Goal: Task Accomplishment & Management: Manage account settings

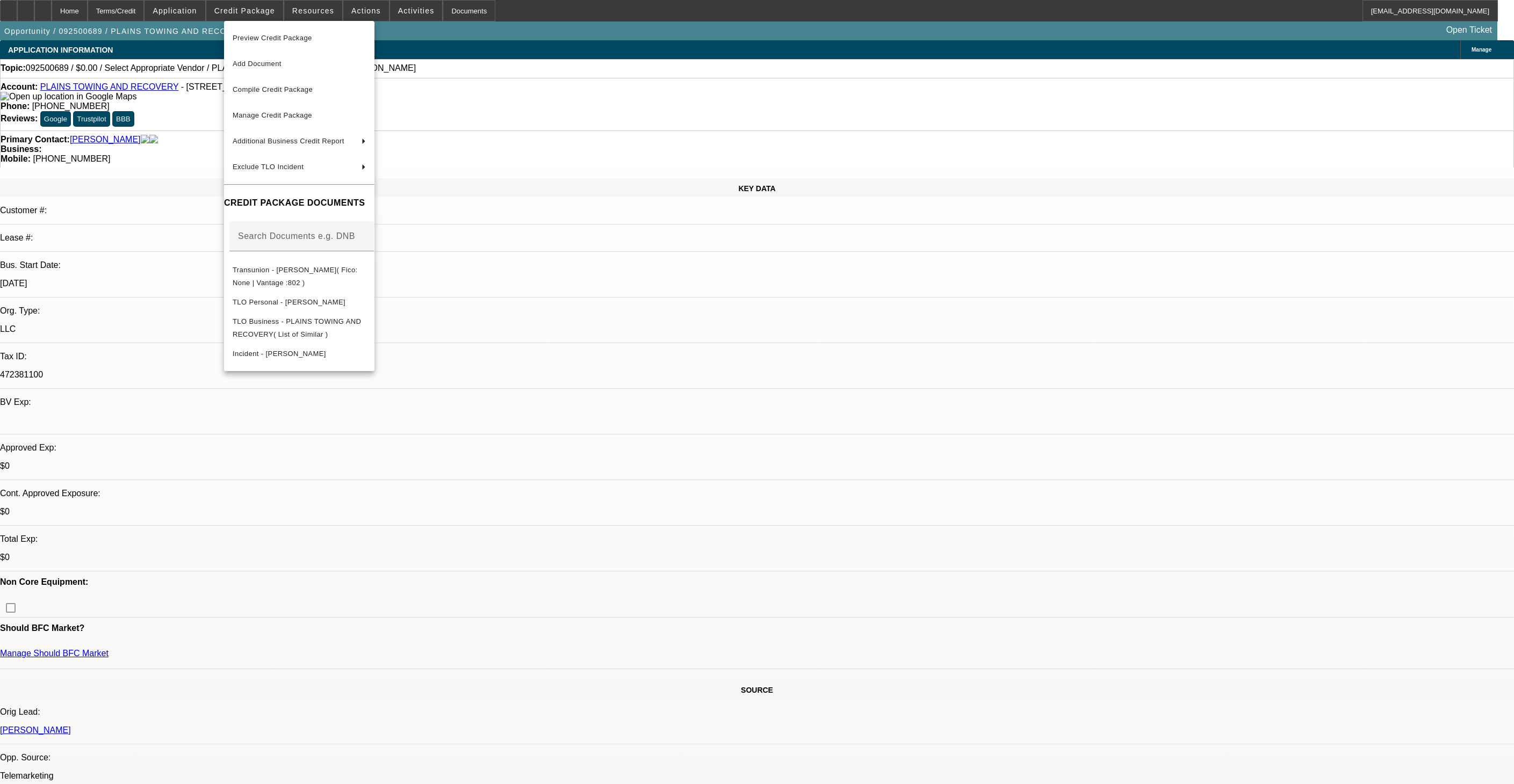
select select "0"
select select "2"
select select "0.1"
select select "4"
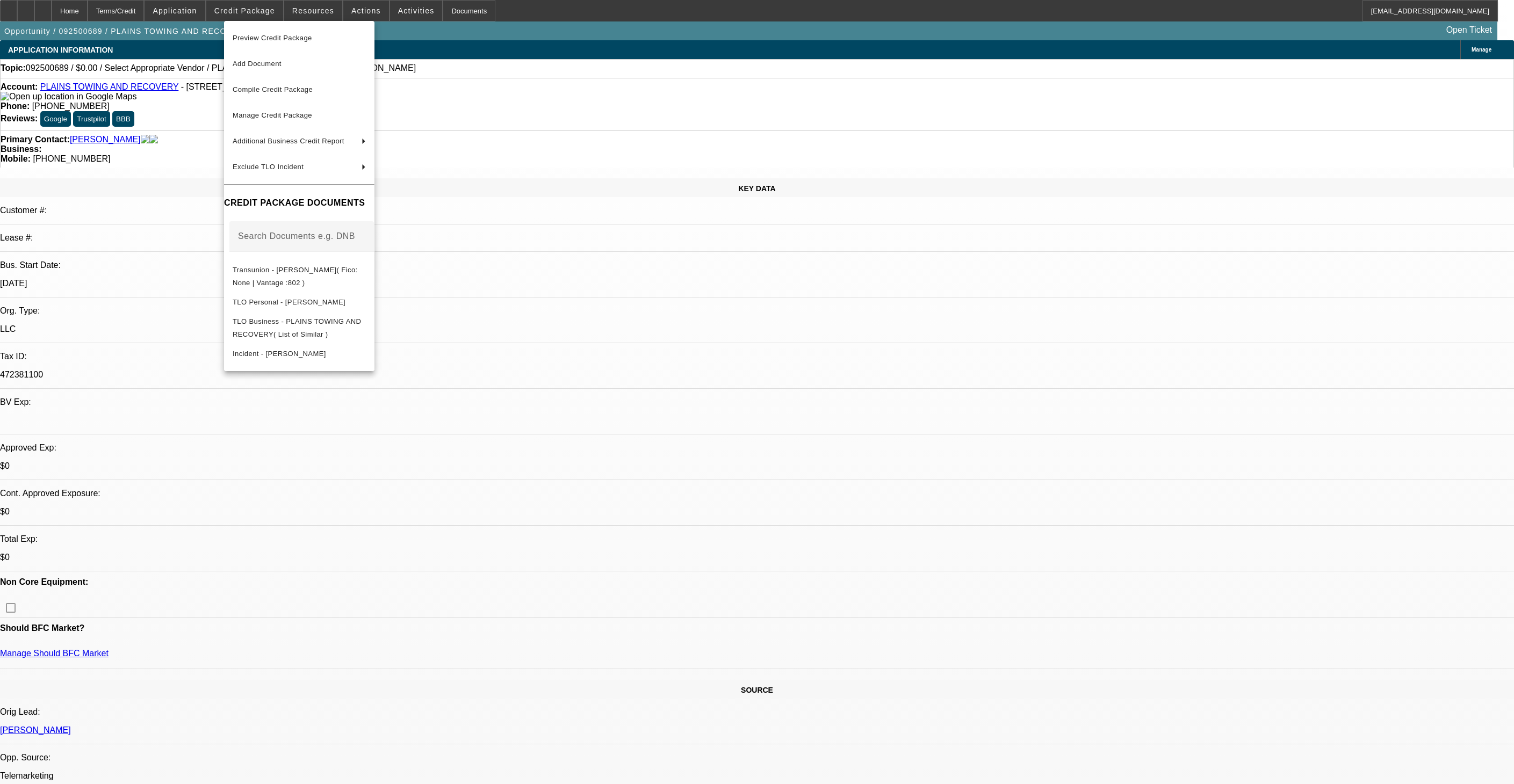
click at [778, 410] on div at bounding box center [757, 392] width 1514 height 784
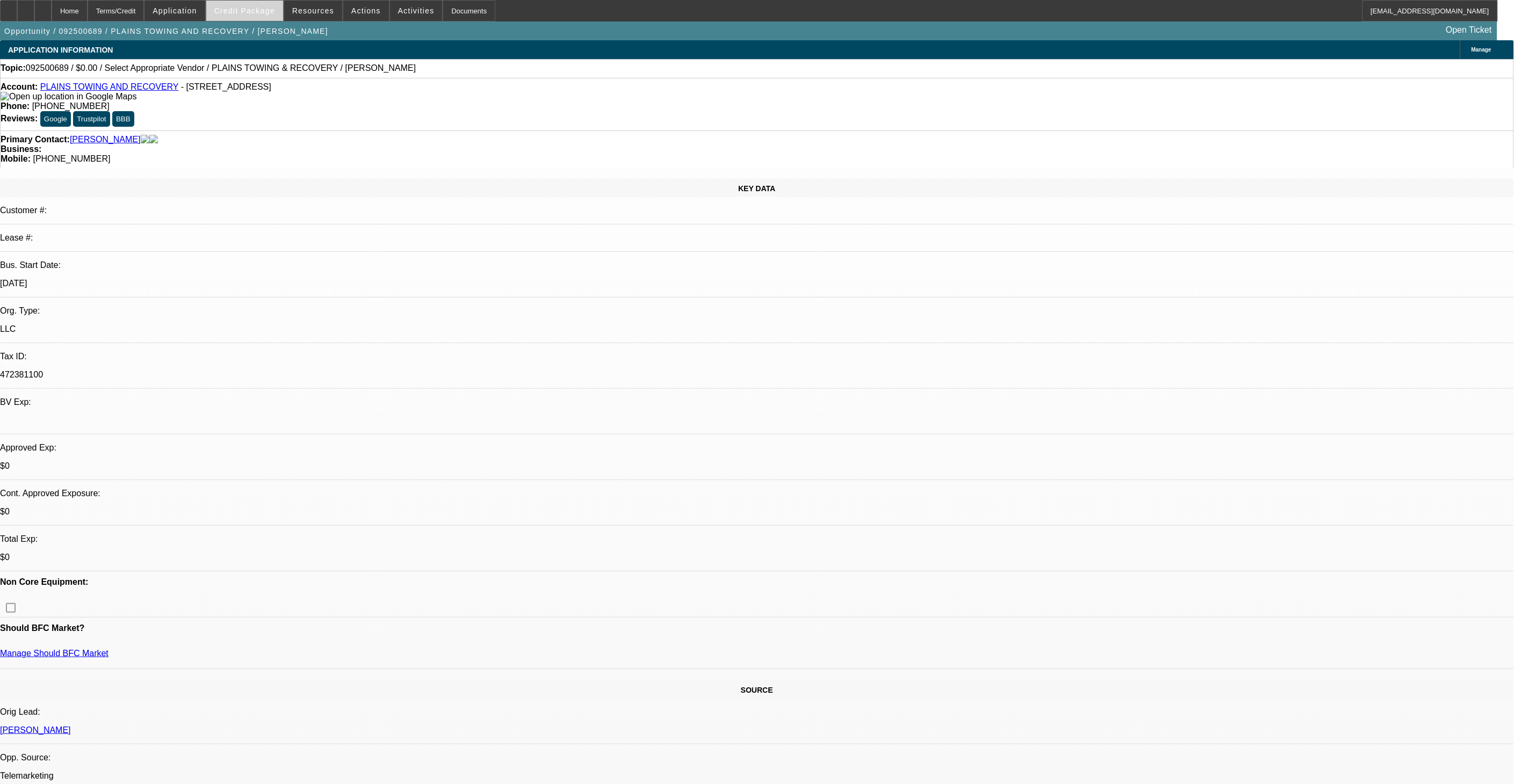
click at [261, 12] on span "Credit Package" at bounding box center [245, 11] width 61 height 9
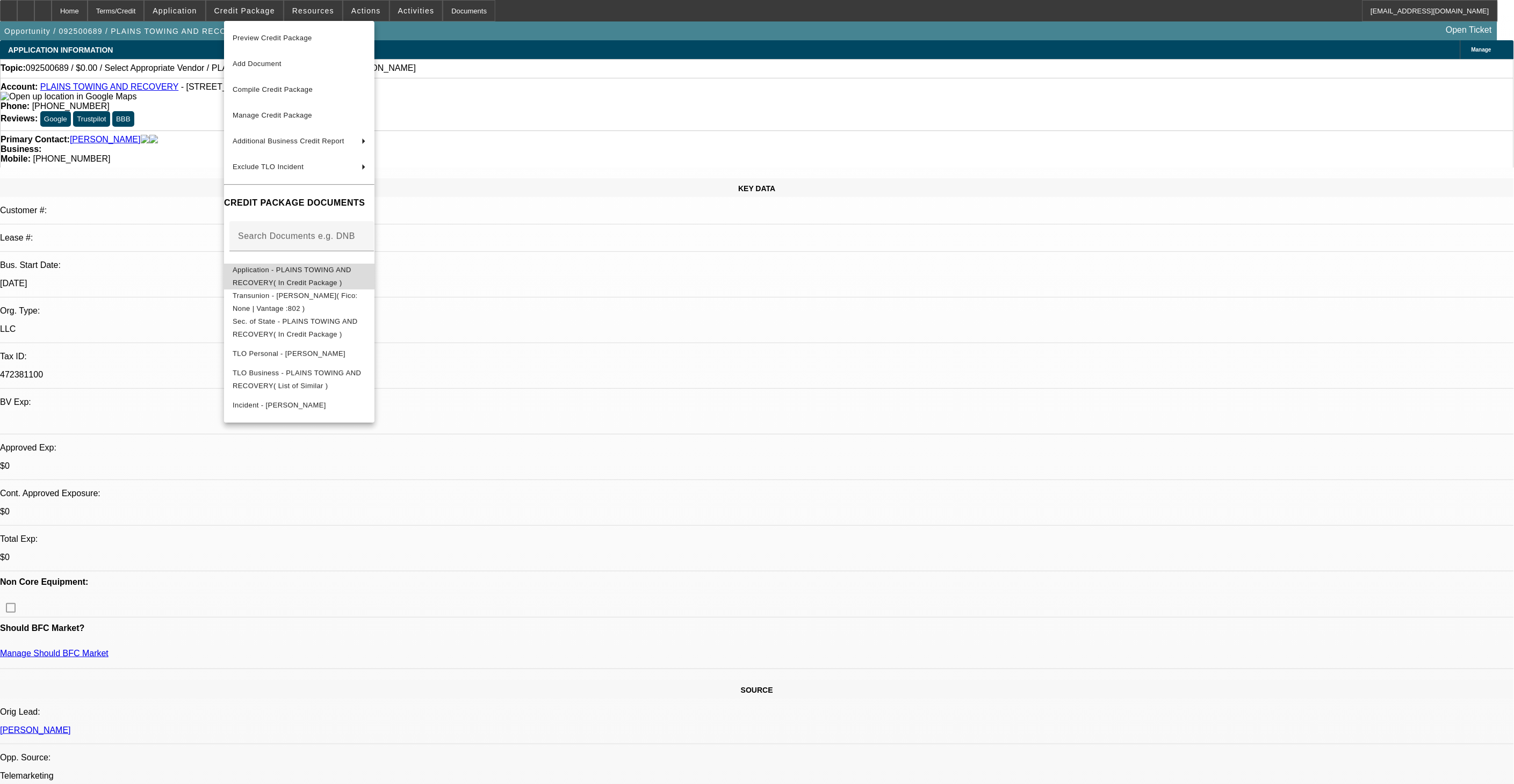
click at [343, 276] on span "Application - PLAINS TOWING AND RECOVERY( In Credit Package )" at bounding box center [299, 276] width 133 height 26
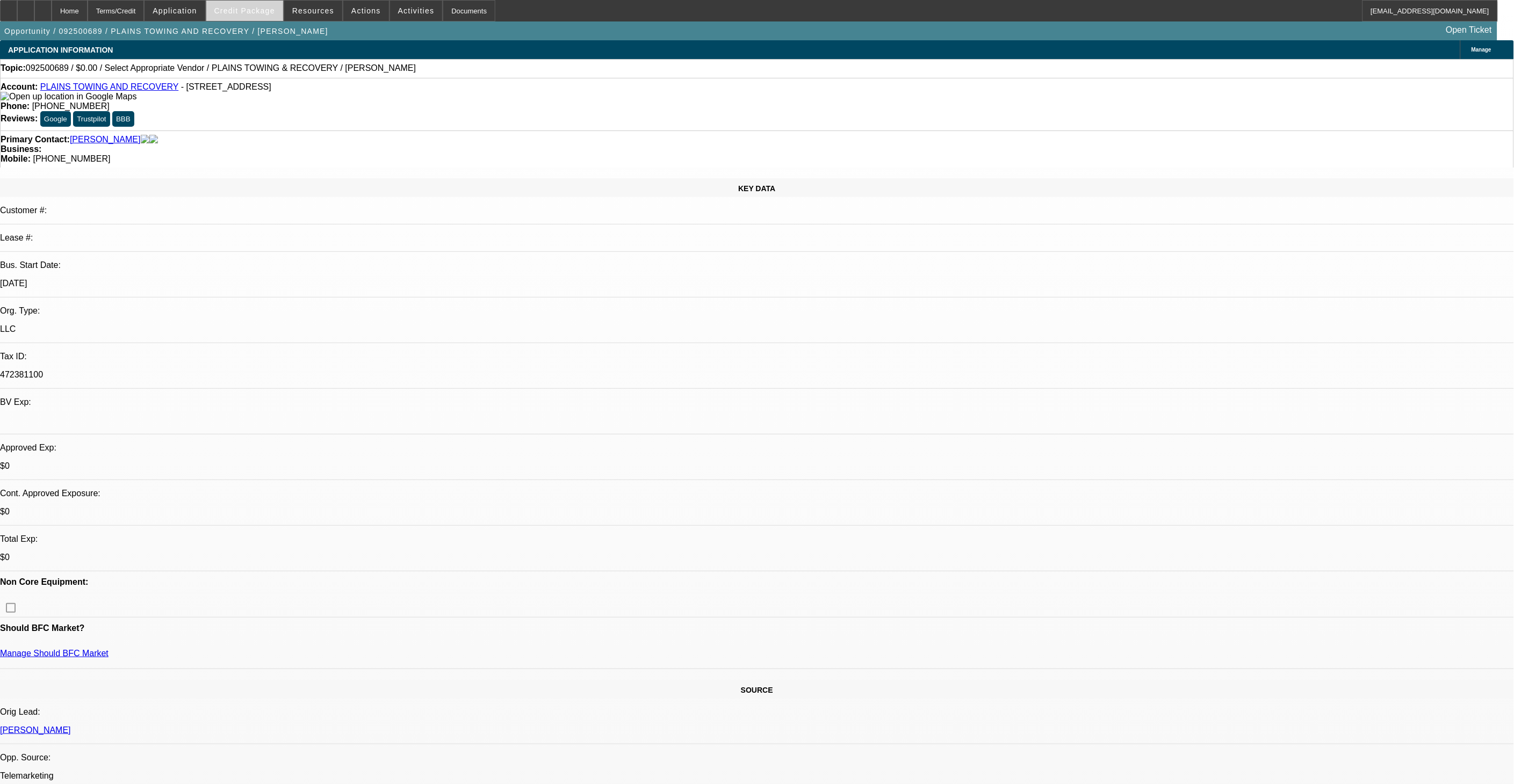
click at [268, 14] on span "Credit Package" at bounding box center [245, 11] width 61 height 9
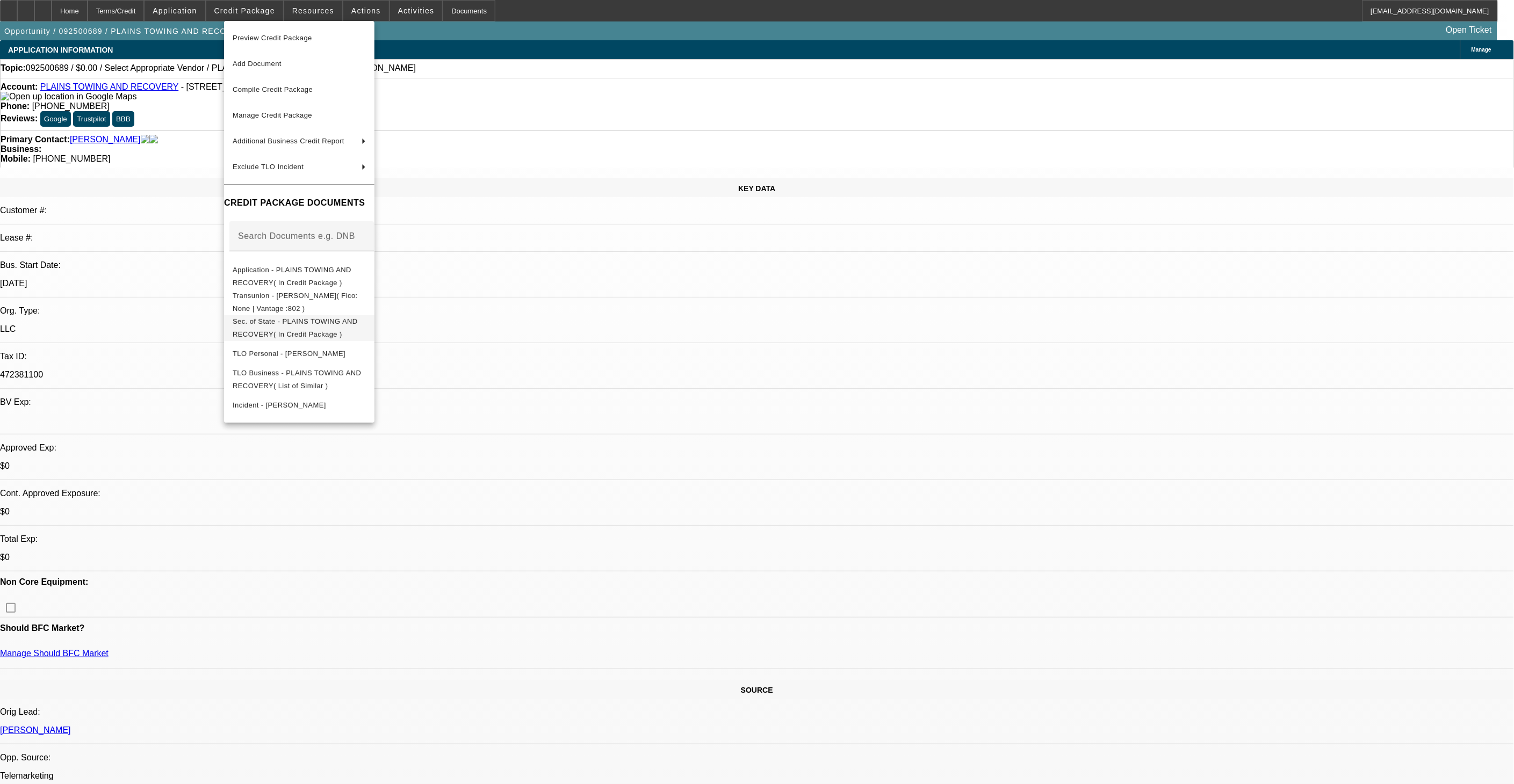
click at [320, 324] on span "Sec. of State - PLAINS TOWING AND RECOVERY( In Credit Package )" at bounding box center [295, 327] width 125 height 21
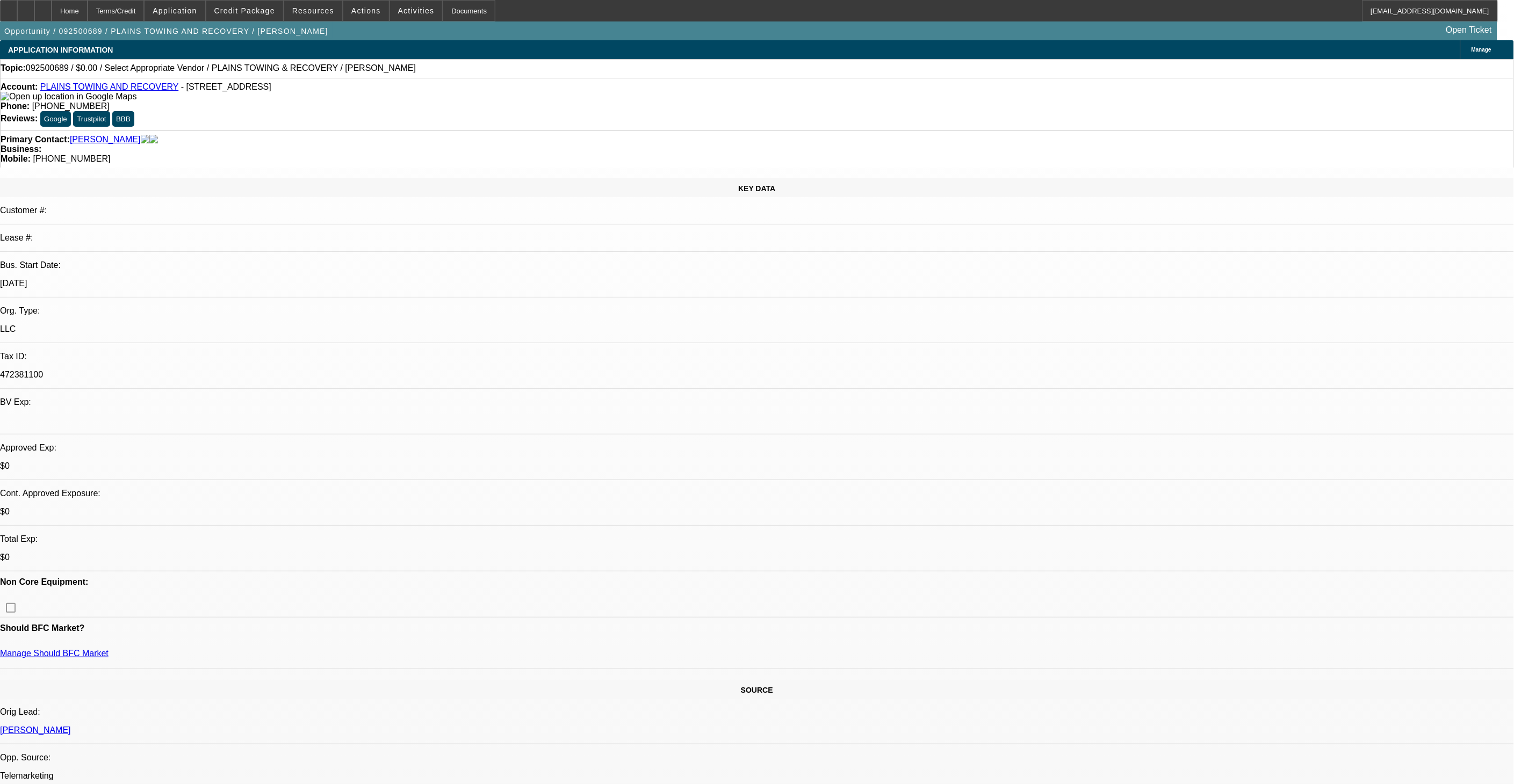
click at [275, 13] on span "Credit Package" at bounding box center [245, 11] width 61 height 9
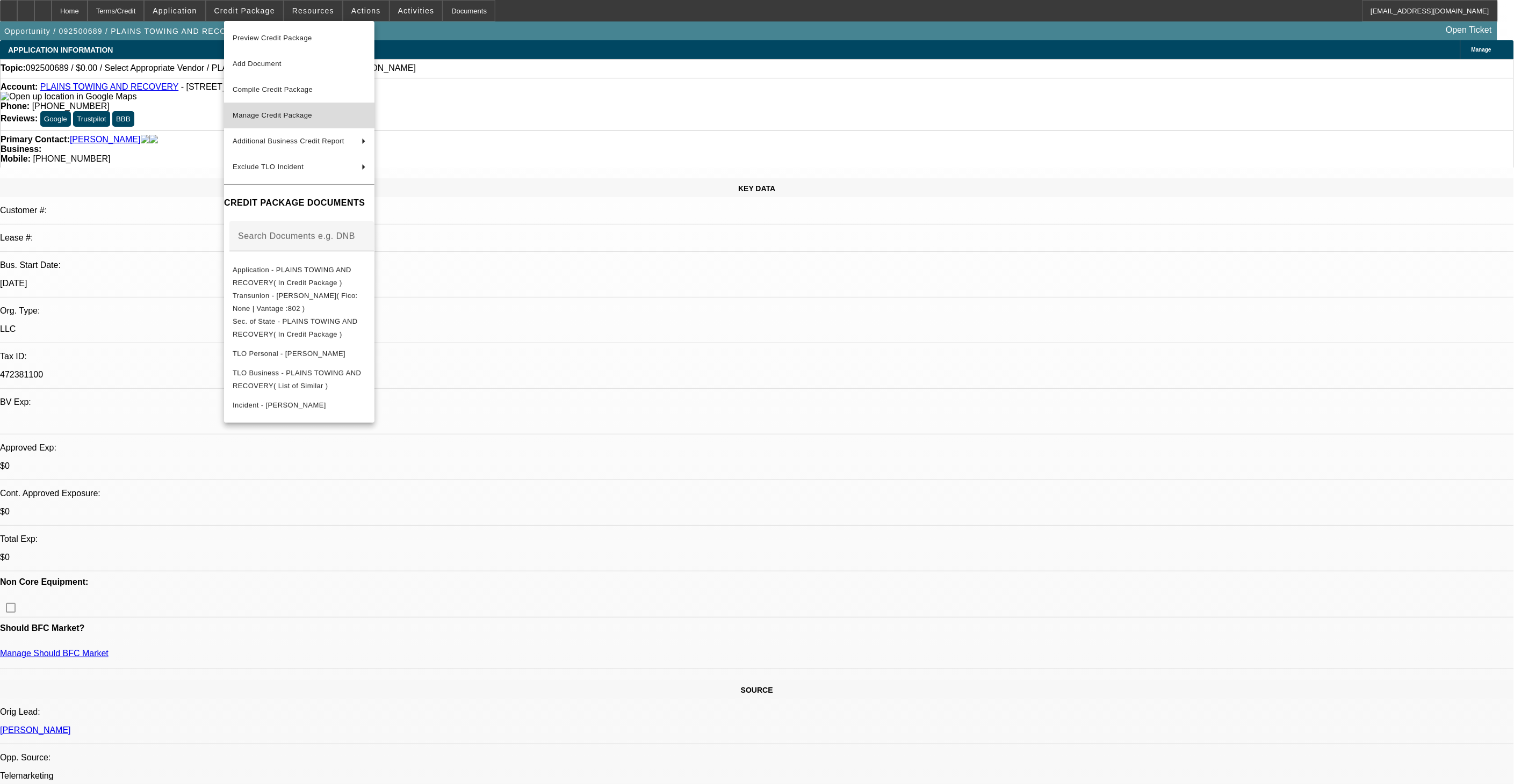
click at [280, 112] on span "Manage Credit Package" at bounding box center [272, 115] width 79 height 8
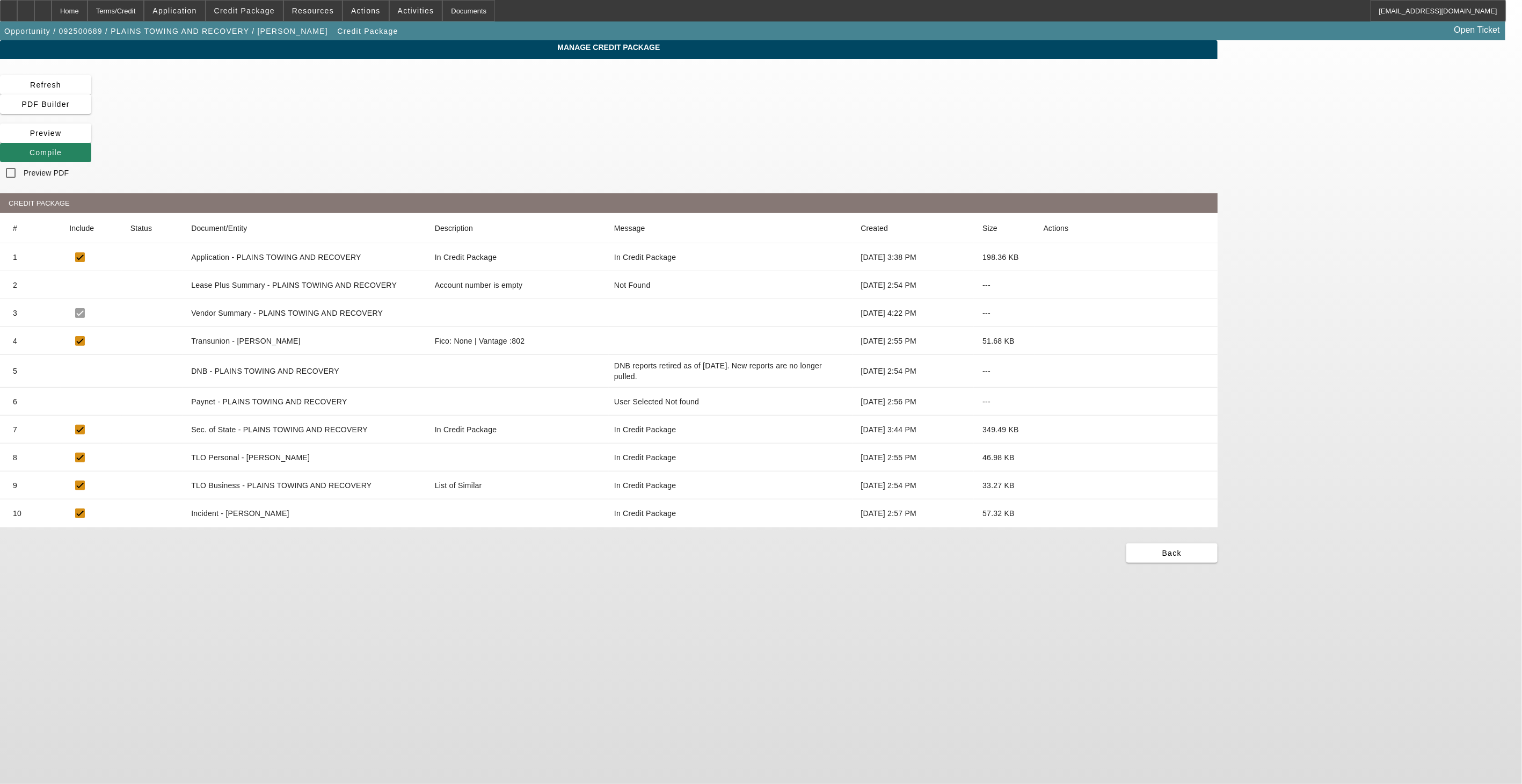
click at [1043, 402] on icon at bounding box center [1043, 402] width 0 height 0
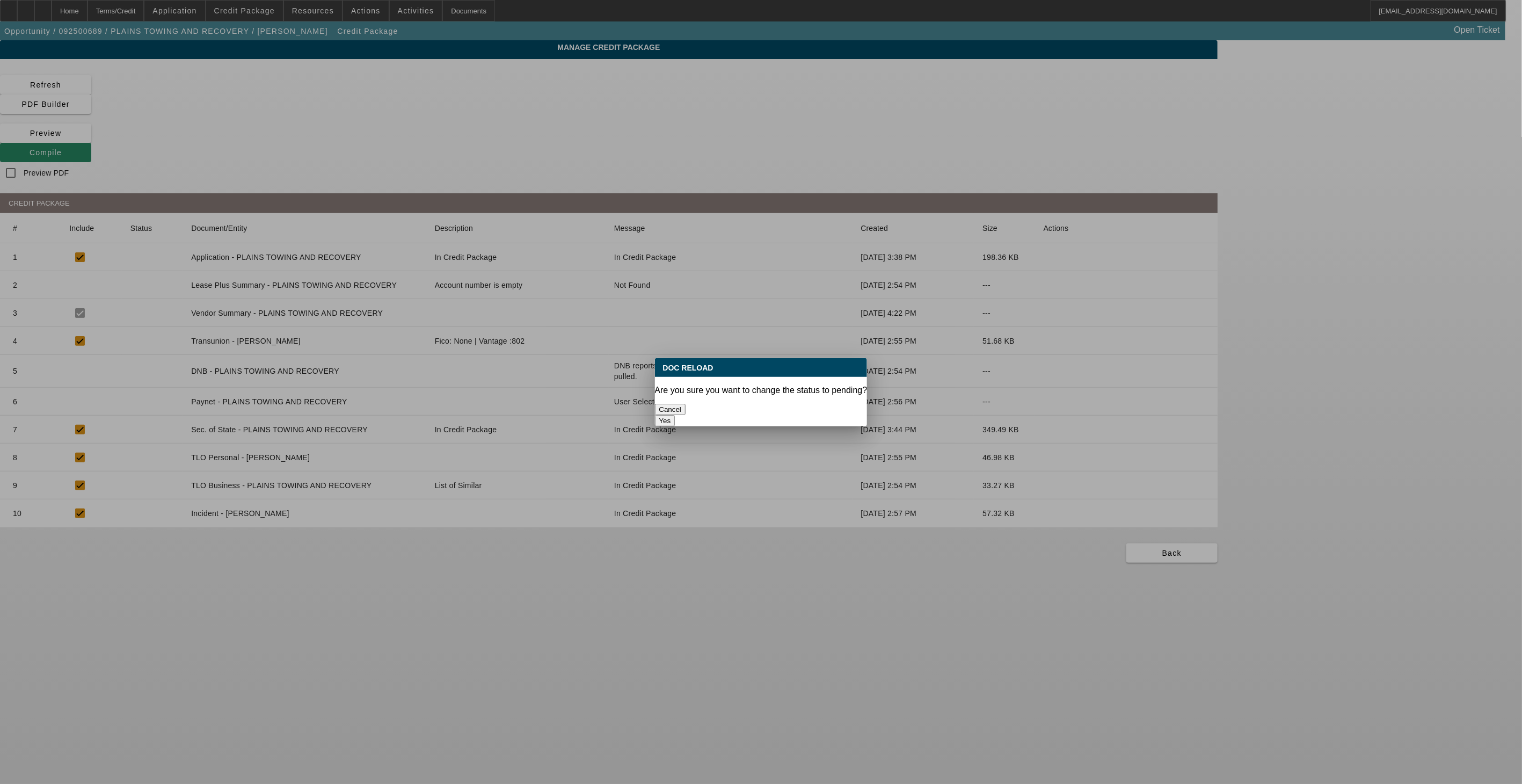
click at [675, 415] on button "Yes" at bounding box center [665, 420] width 21 height 11
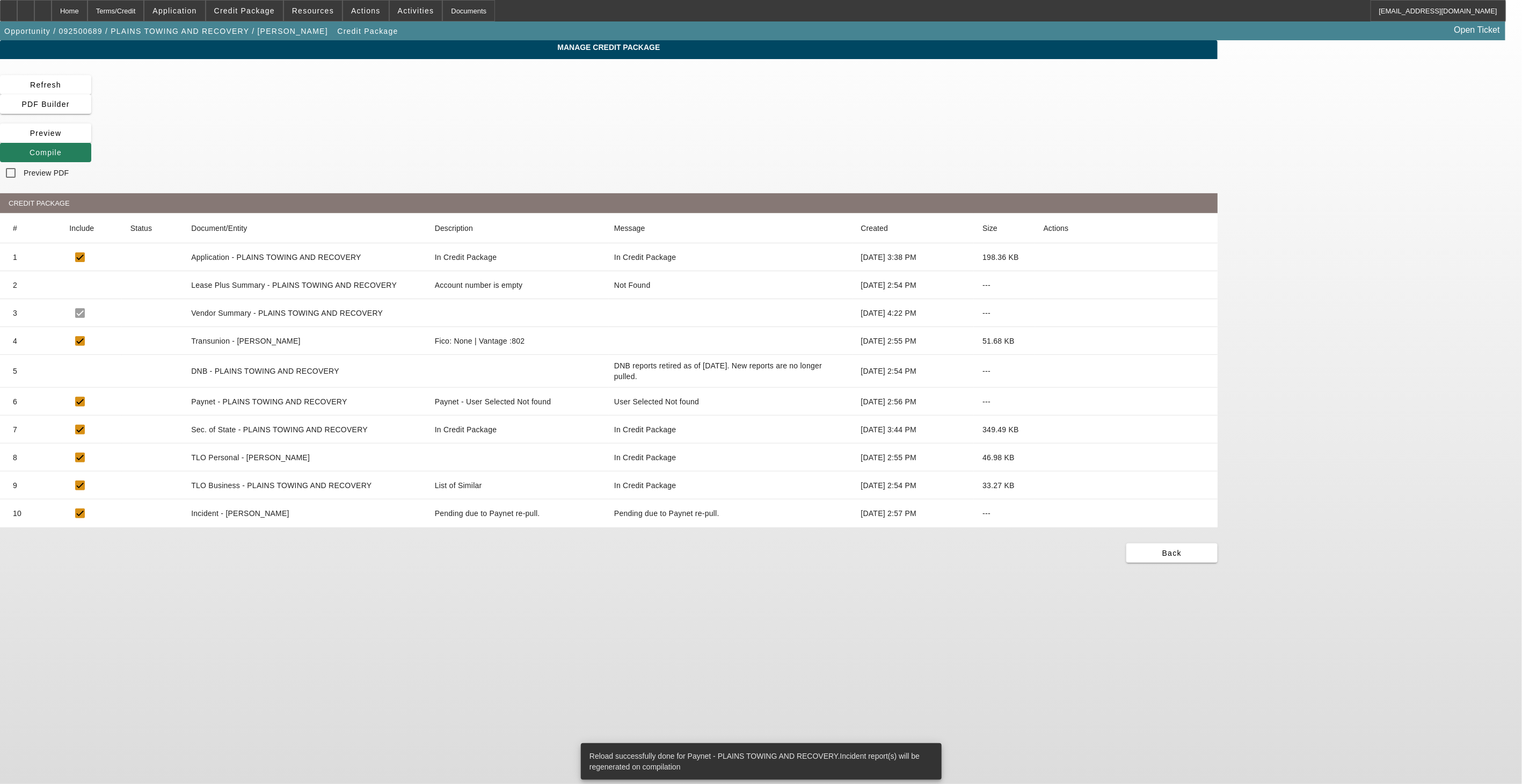
click at [61, 148] on span "Compile" at bounding box center [45, 152] width 32 height 9
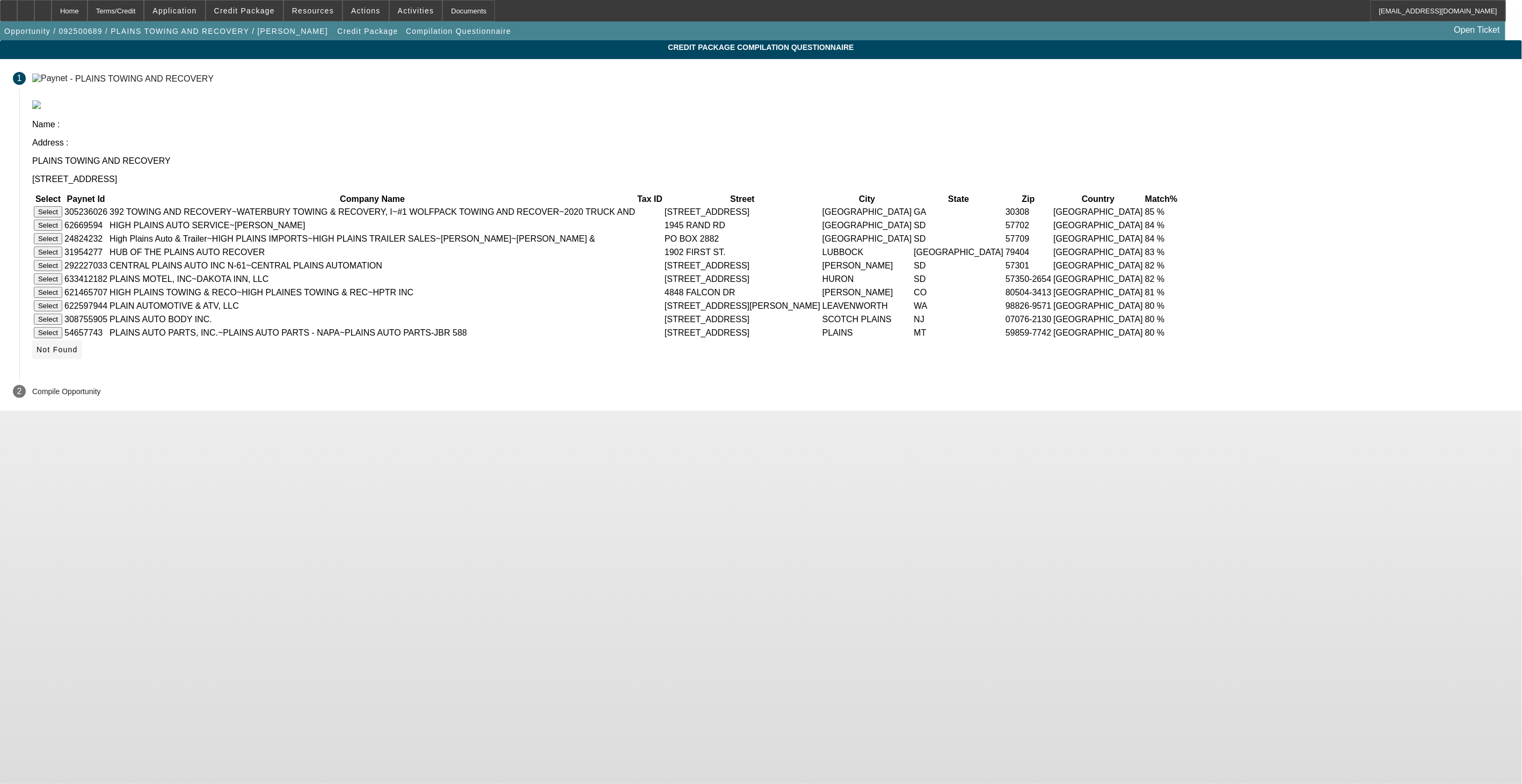
click at [78, 354] on span "Not Found" at bounding box center [57, 349] width 41 height 9
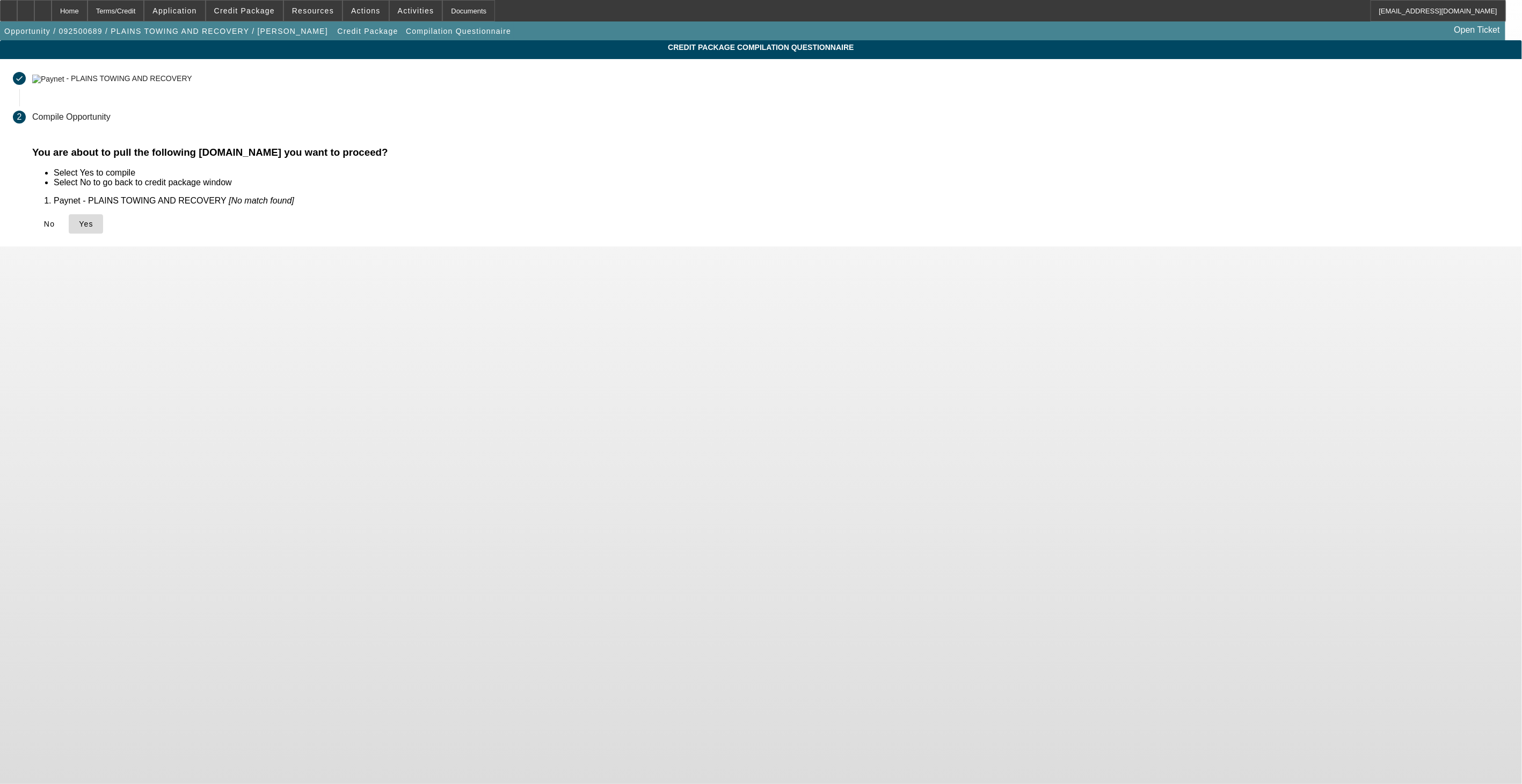
click at [93, 225] on span "Yes" at bounding box center [86, 224] width 15 height 9
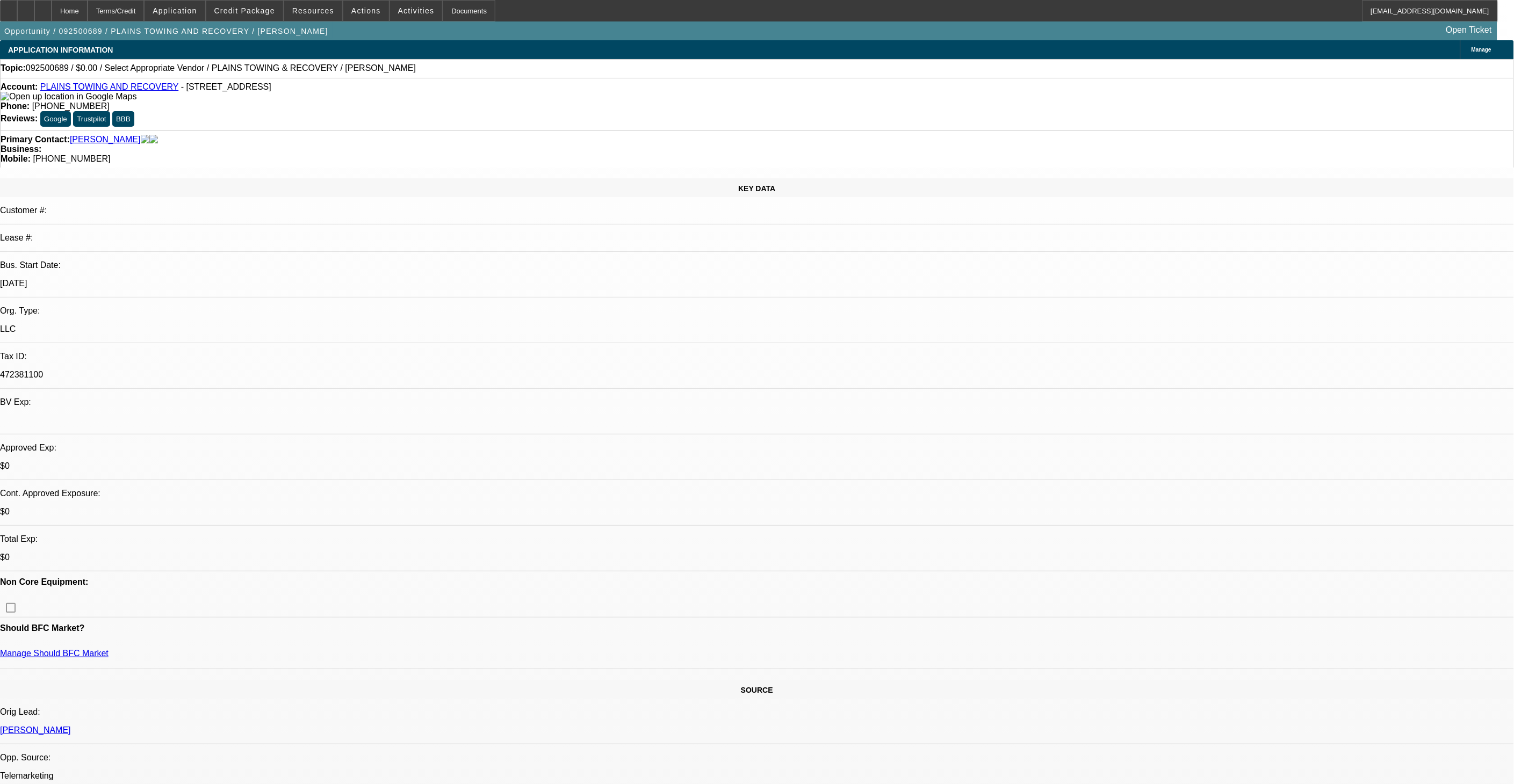
select select "0"
select select "2"
select select "0.1"
select select "4"
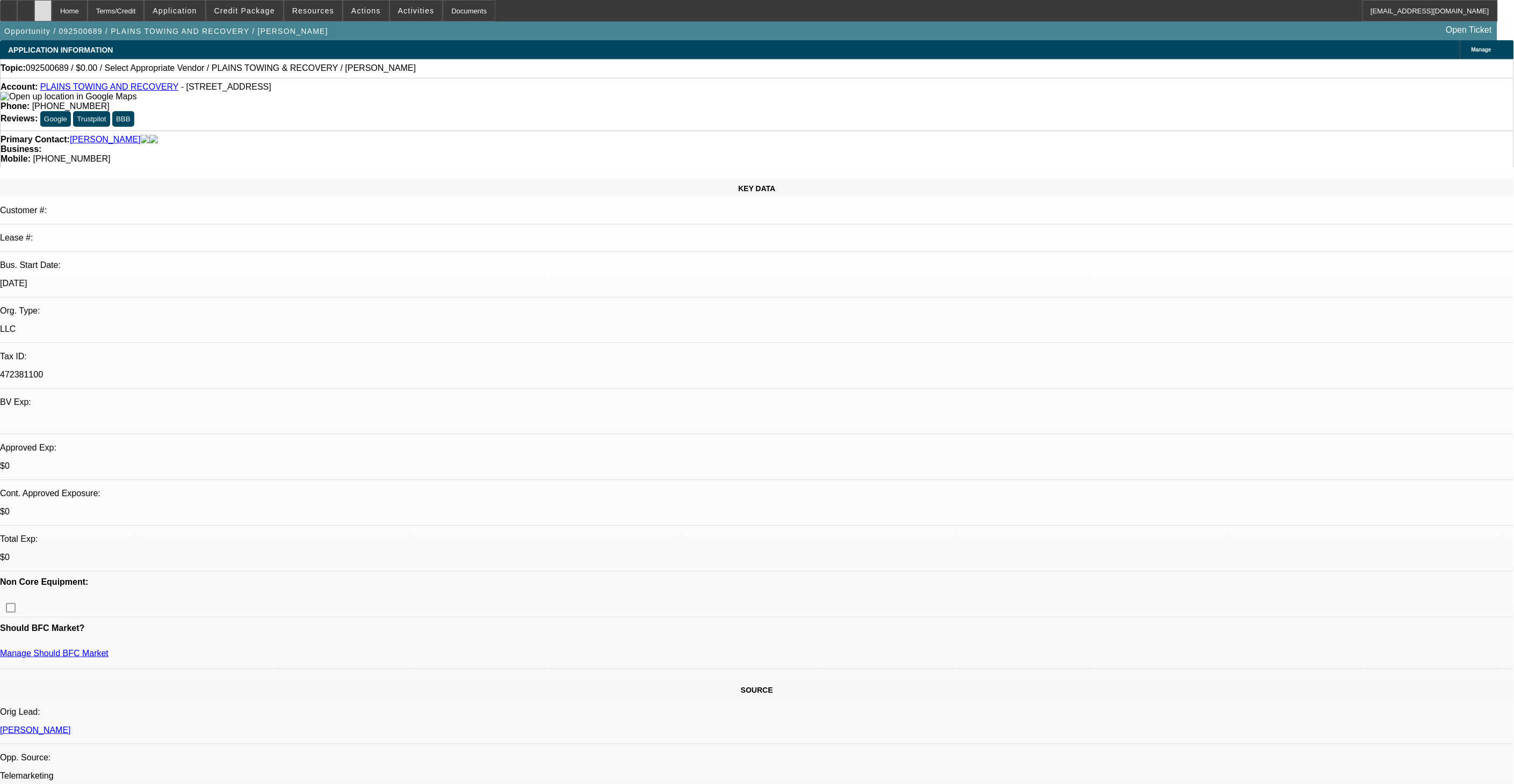
click at [51, 18] on div at bounding box center [43, 11] width 17 height 21
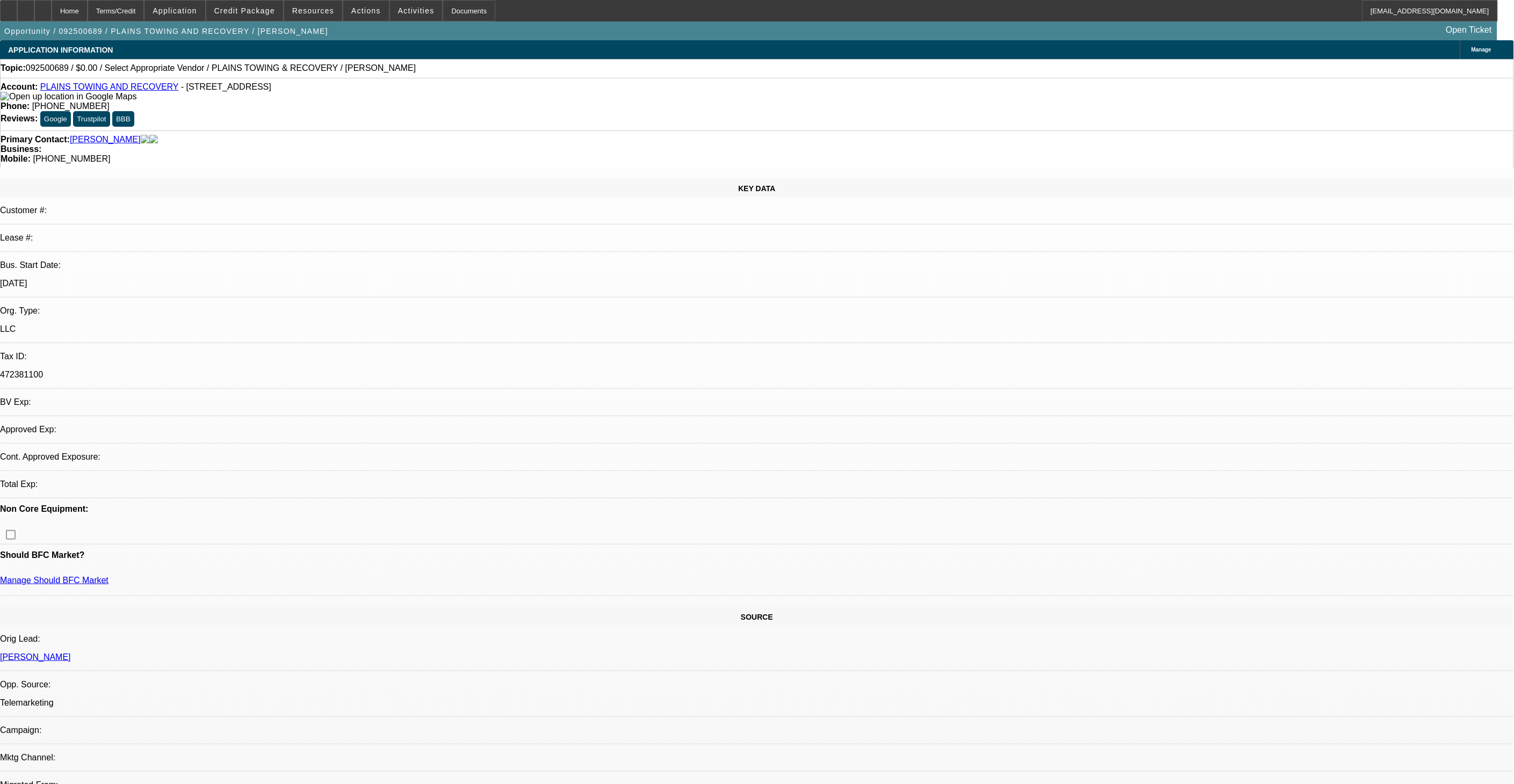
select select "0"
select select "2"
select select "0.1"
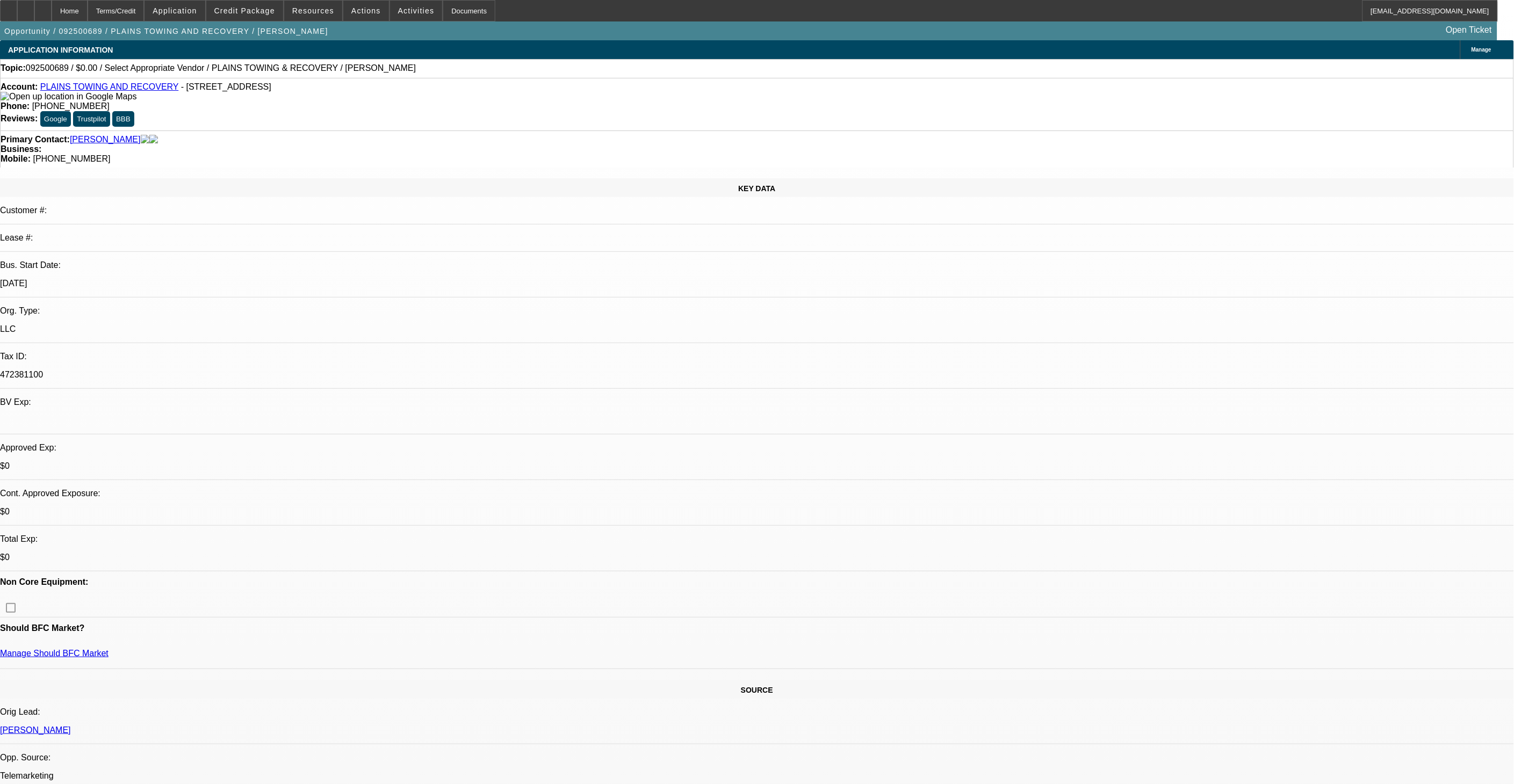
select select "1"
select select "2"
select select "4"
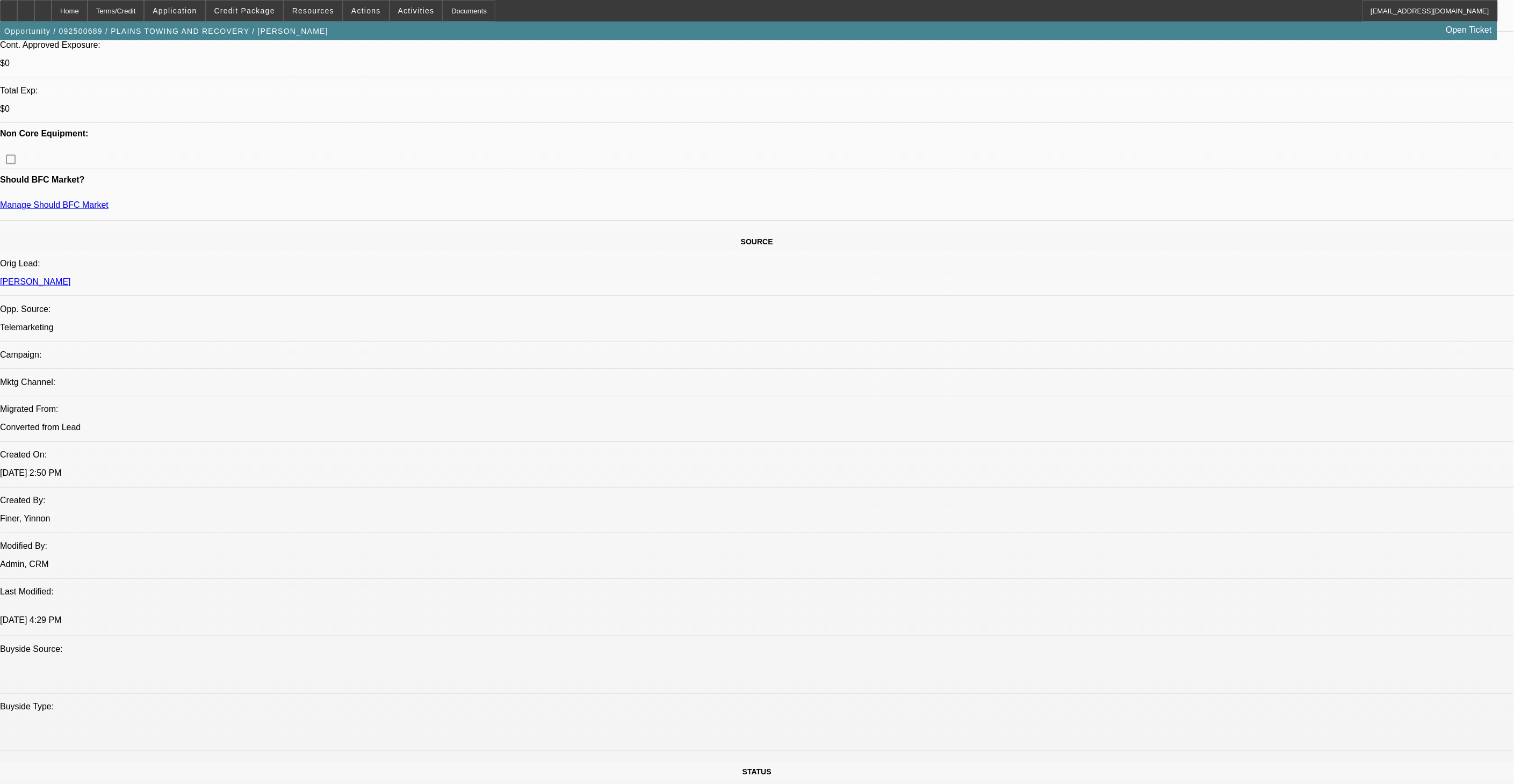
scroll to position [537, 0]
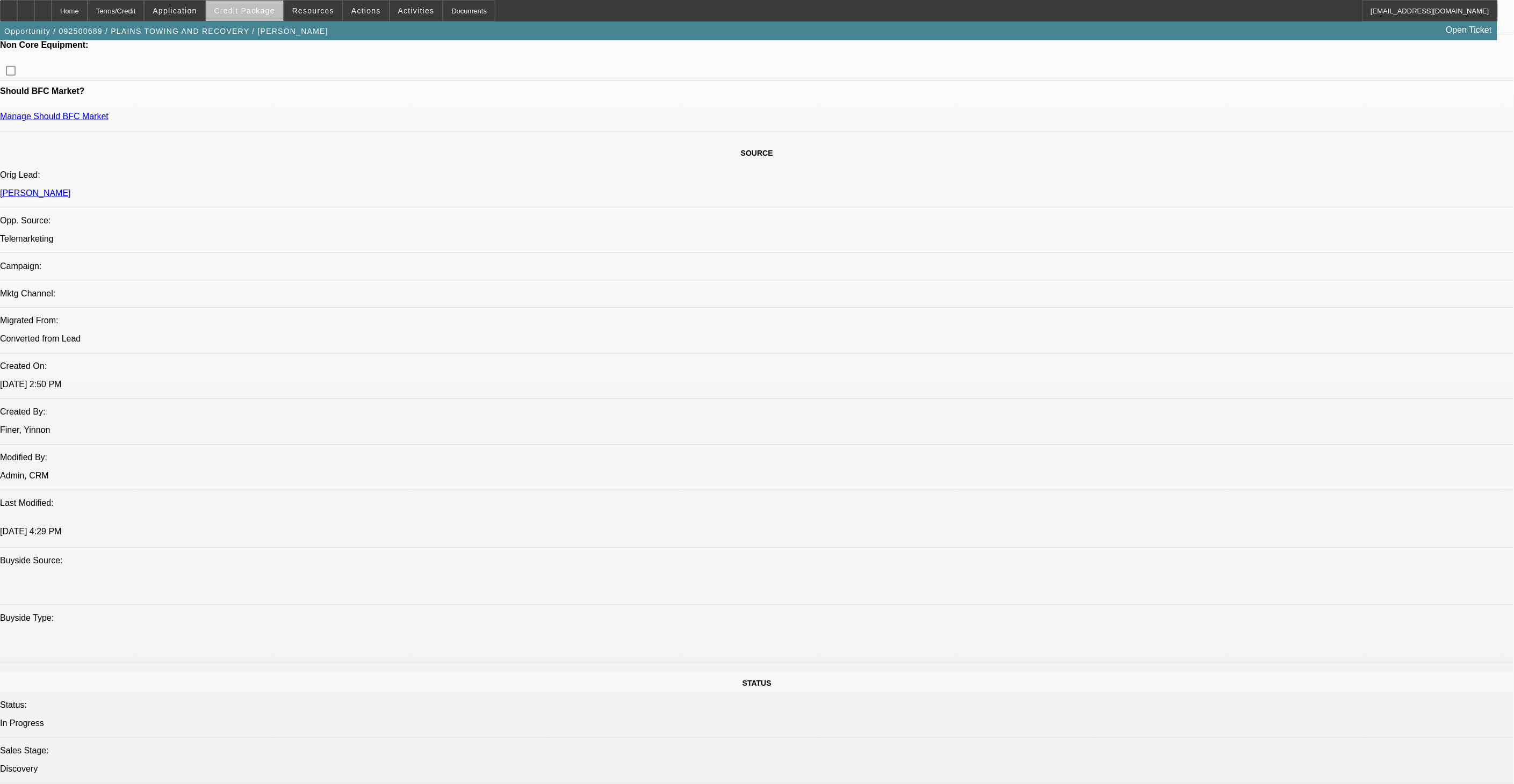
click at [262, 18] on span at bounding box center [245, 11] width 77 height 26
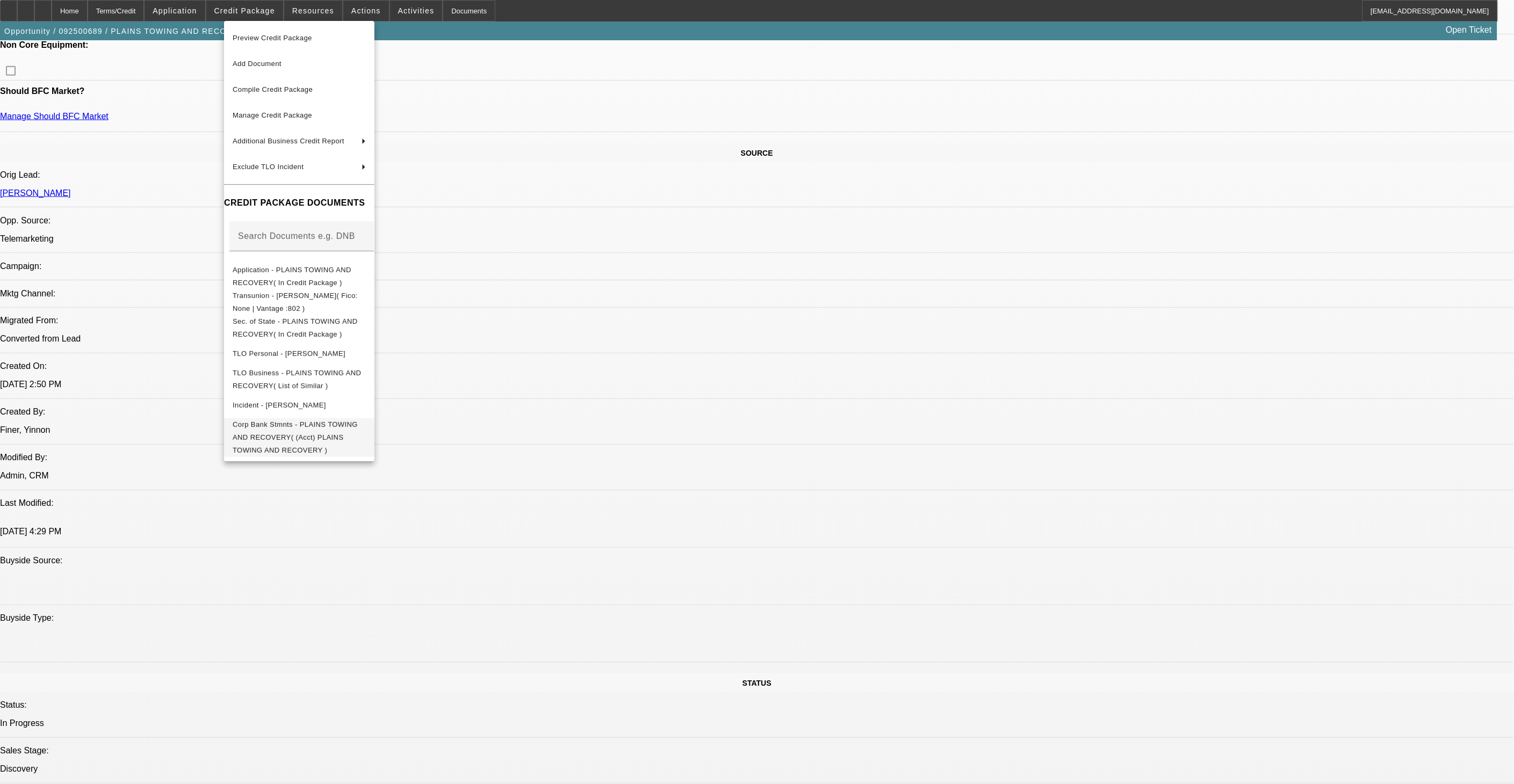
click at [325, 424] on span "Corp Bank Stmnts - PLAINS TOWING AND RECOVERY( (Acct) PLAINS TOWING AND RECOVER…" at bounding box center [295, 437] width 125 height 34
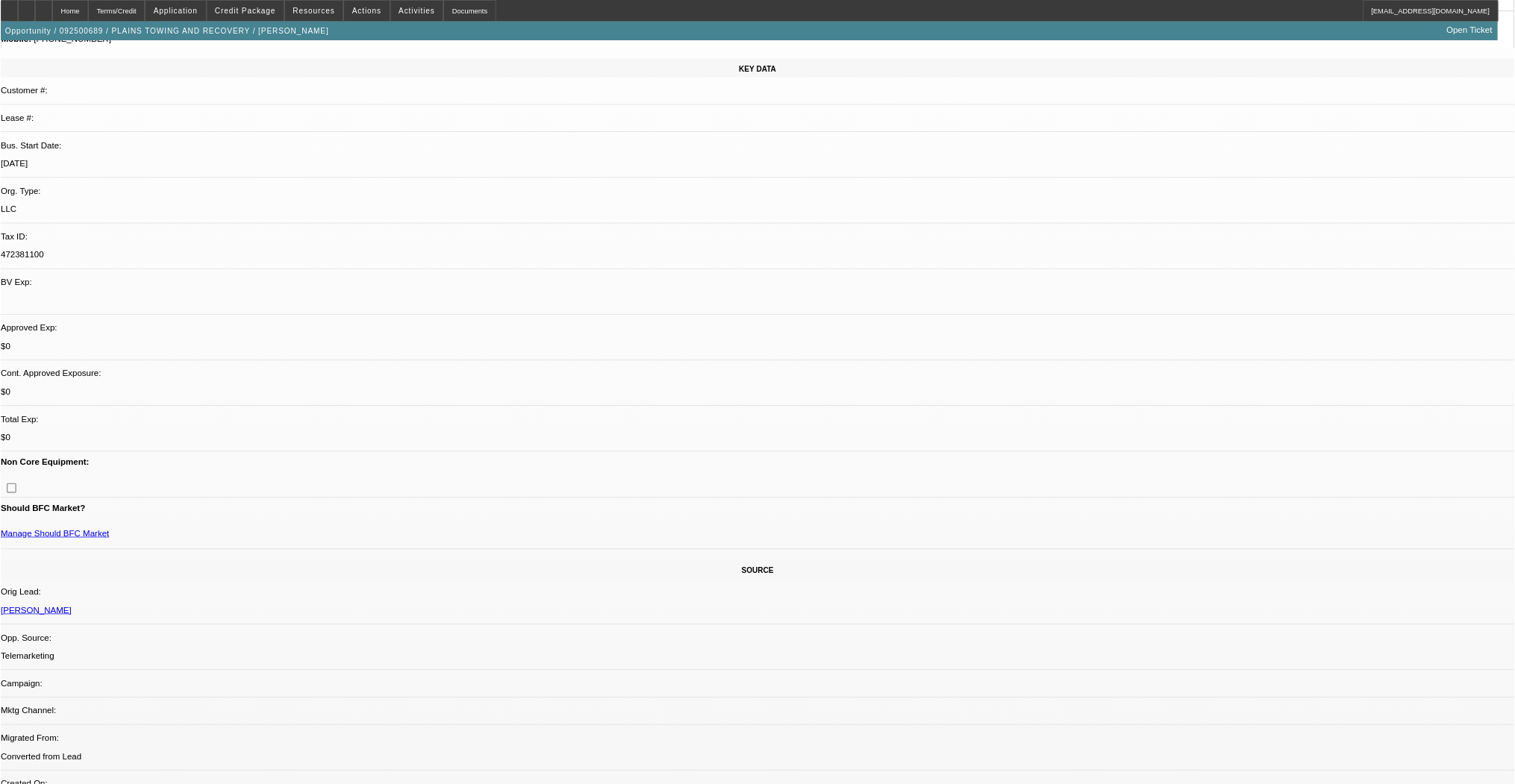
scroll to position [0, 0]
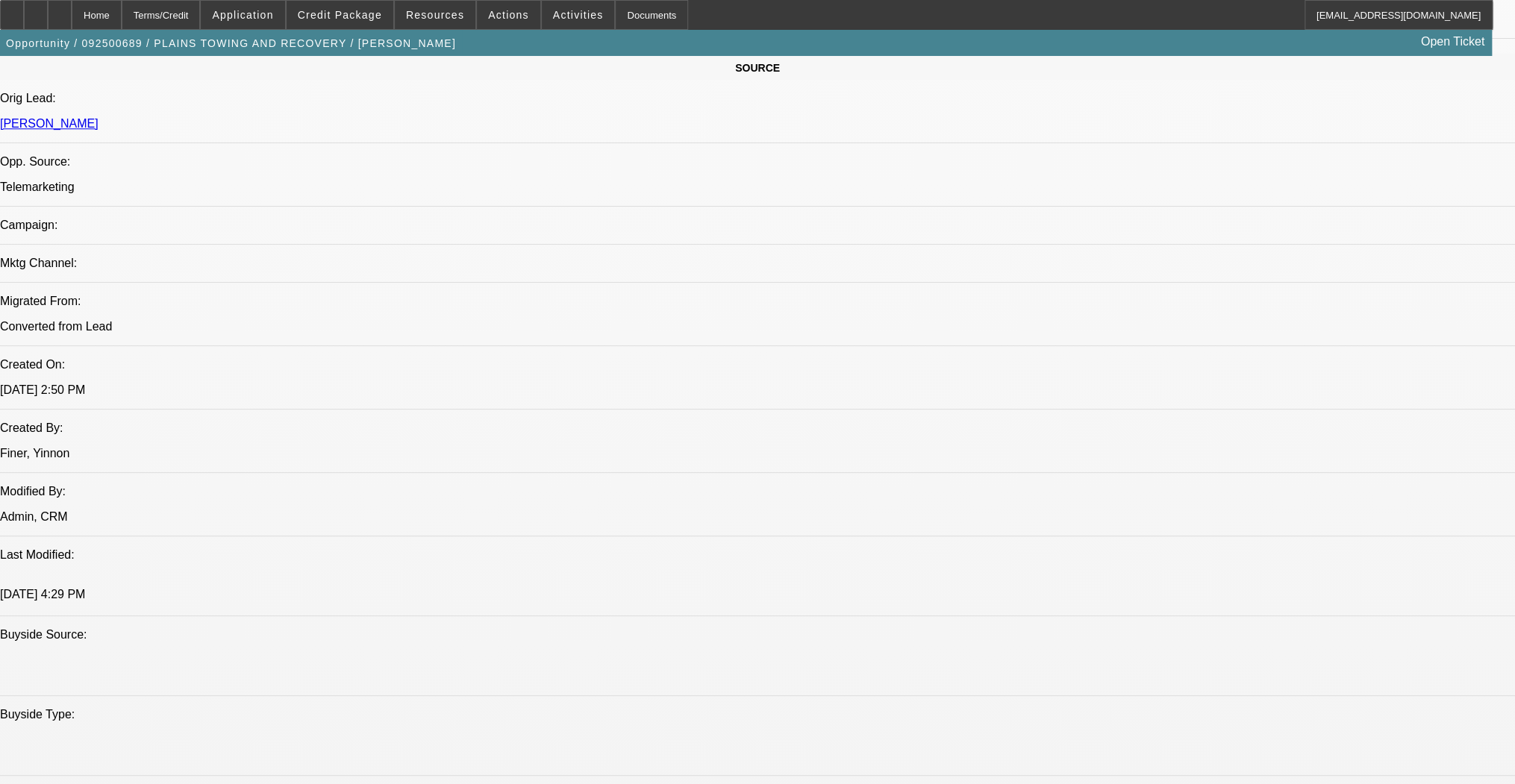
scroll to position [895, 0]
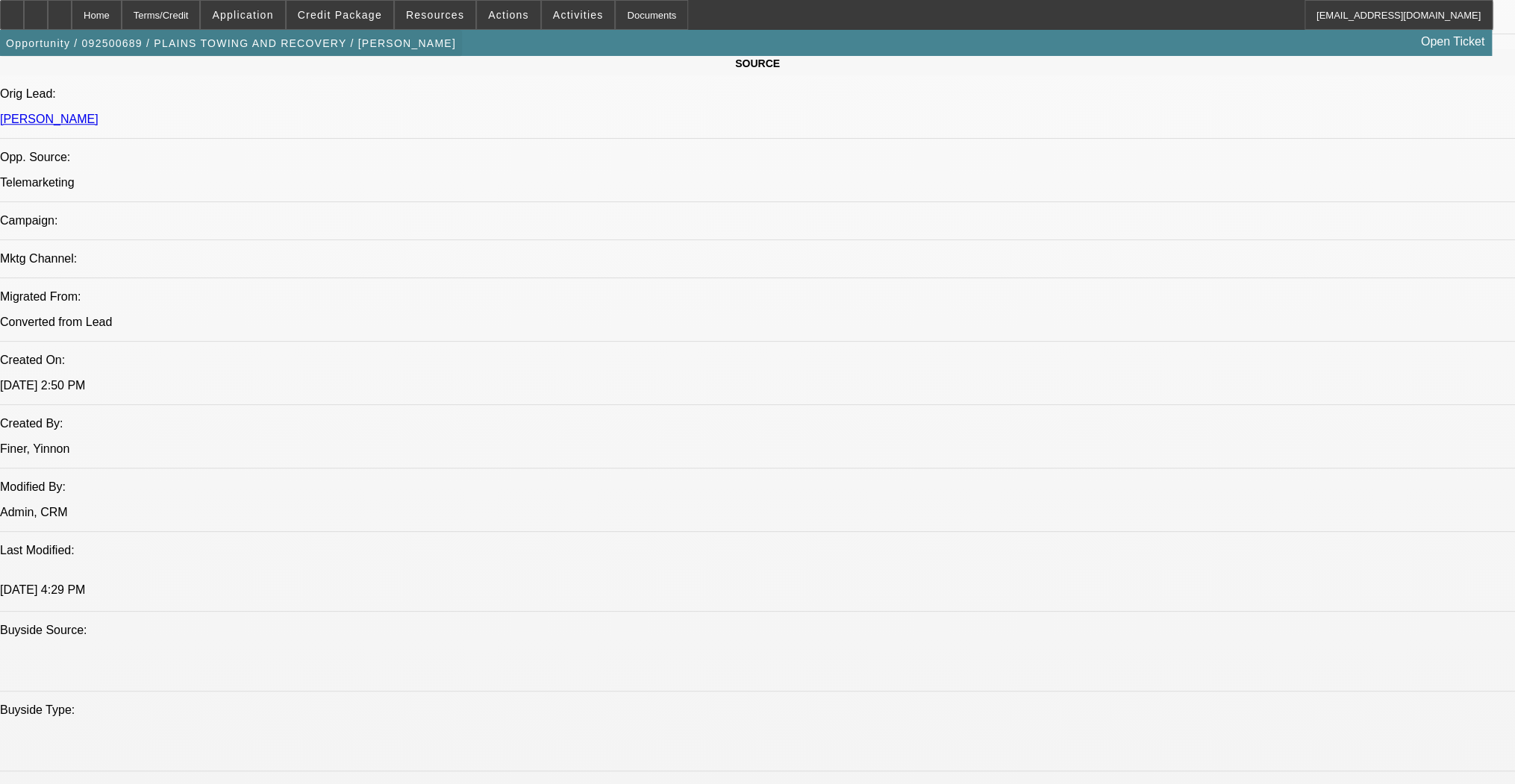
click at [94, 29] on span "button" at bounding box center [231, 44] width 461 height 36
click at [60, 10] on icon at bounding box center [60, 10] width 0 height 0
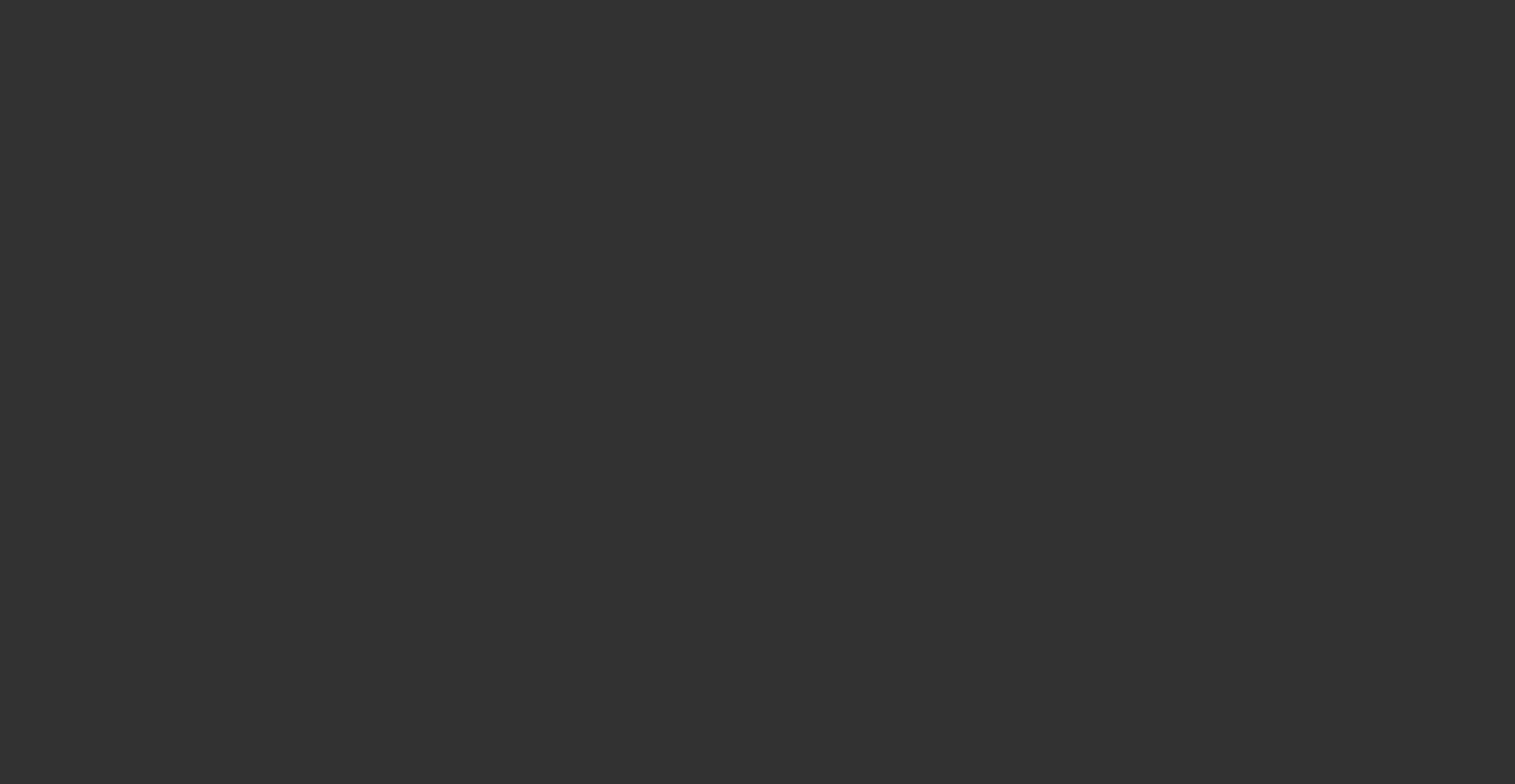
scroll to position [298, 0]
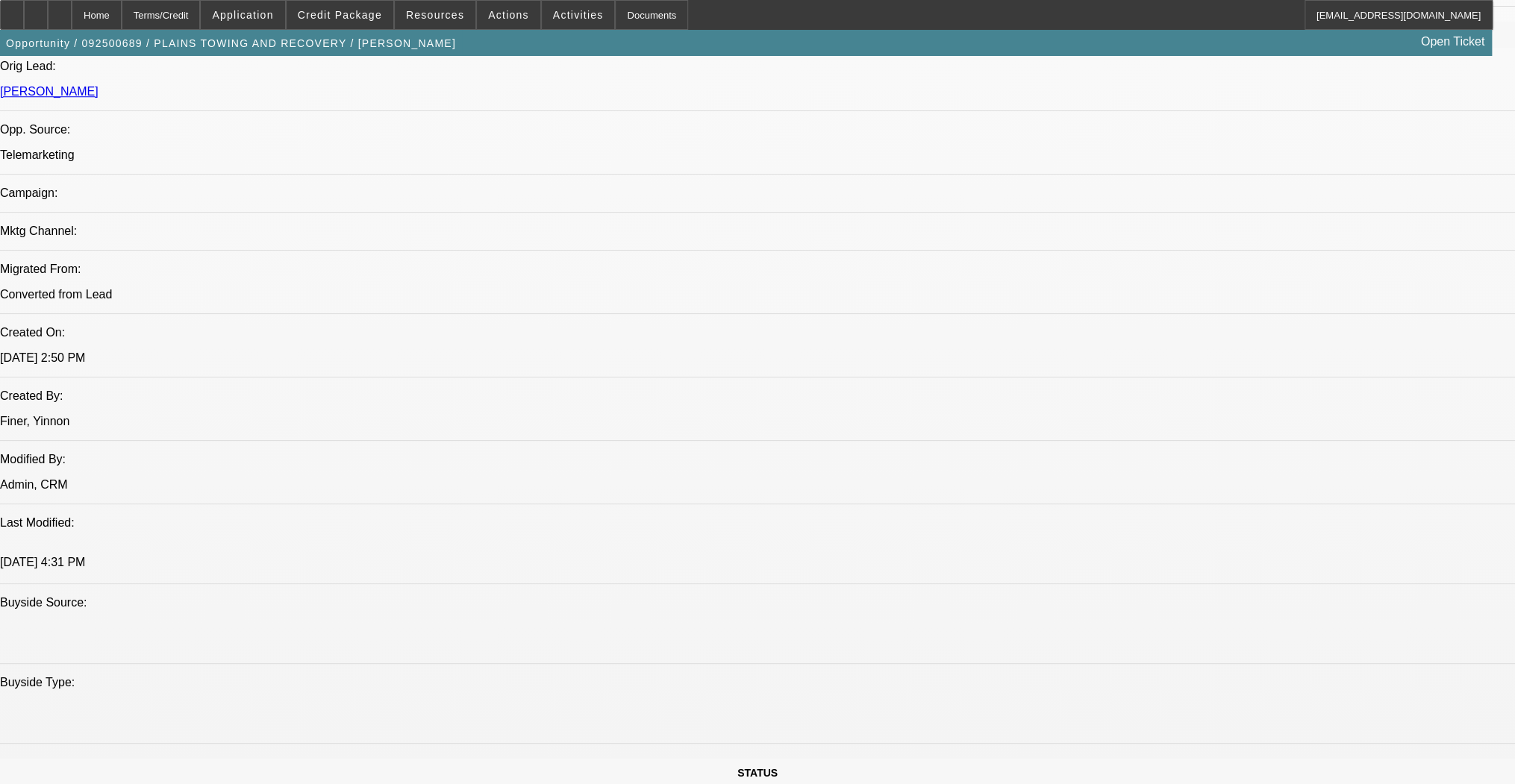
select select "0"
select select "2"
select select "0.1"
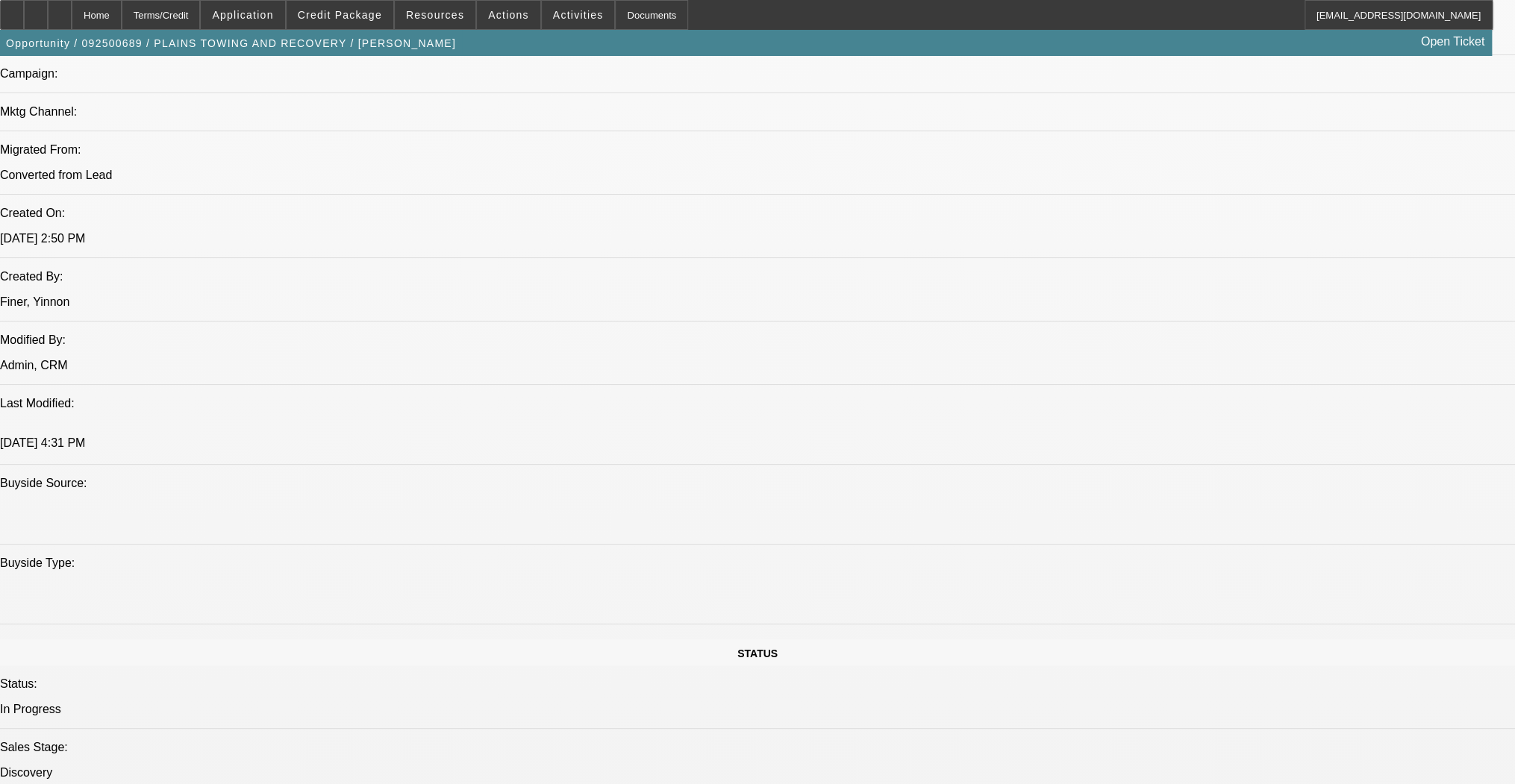
select select "1"
select select "2"
select select "4"
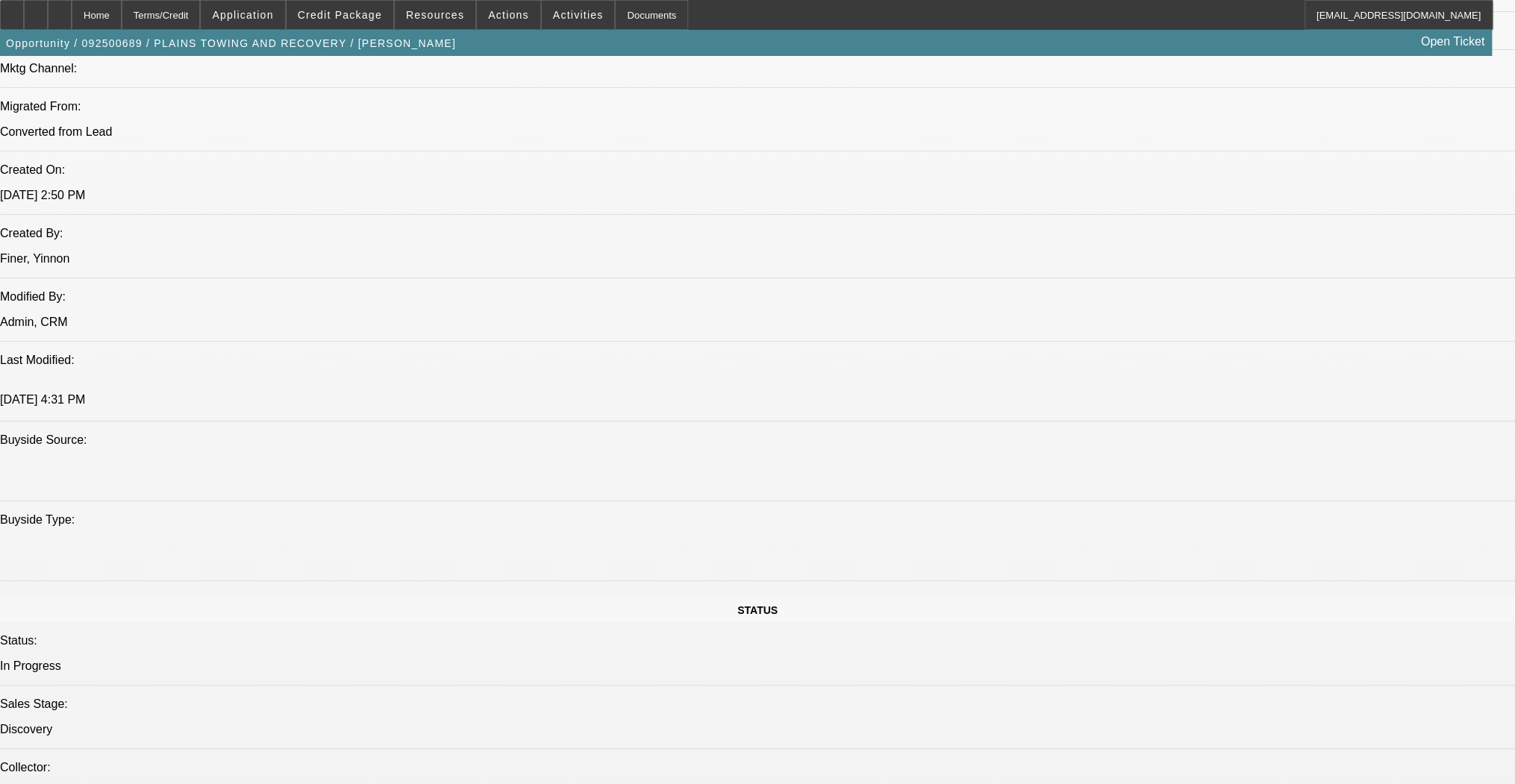
scroll to position [1077, 0]
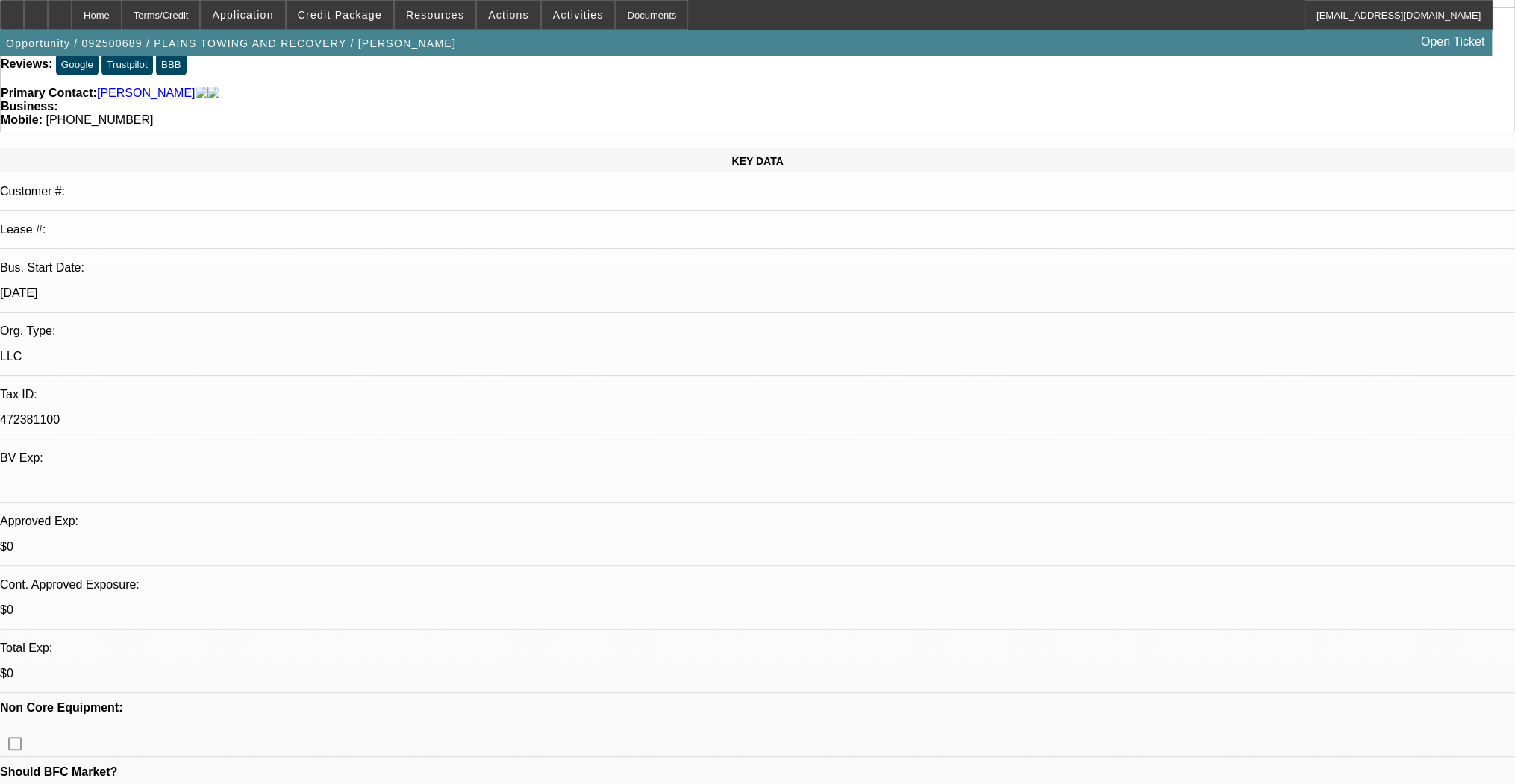
scroll to position [0, 0]
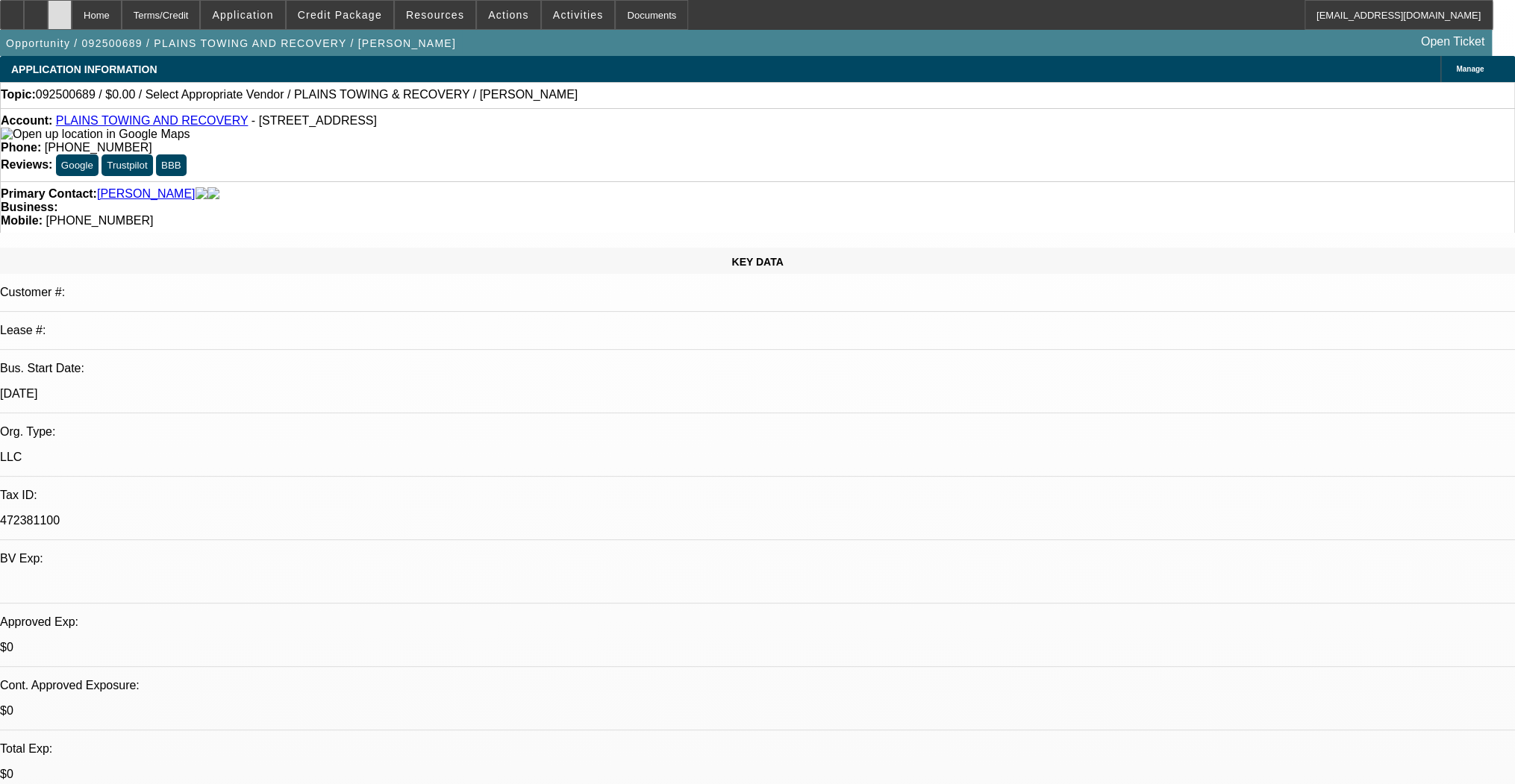
click at [71, 18] on div at bounding box center [59, 15] width 24 height 30
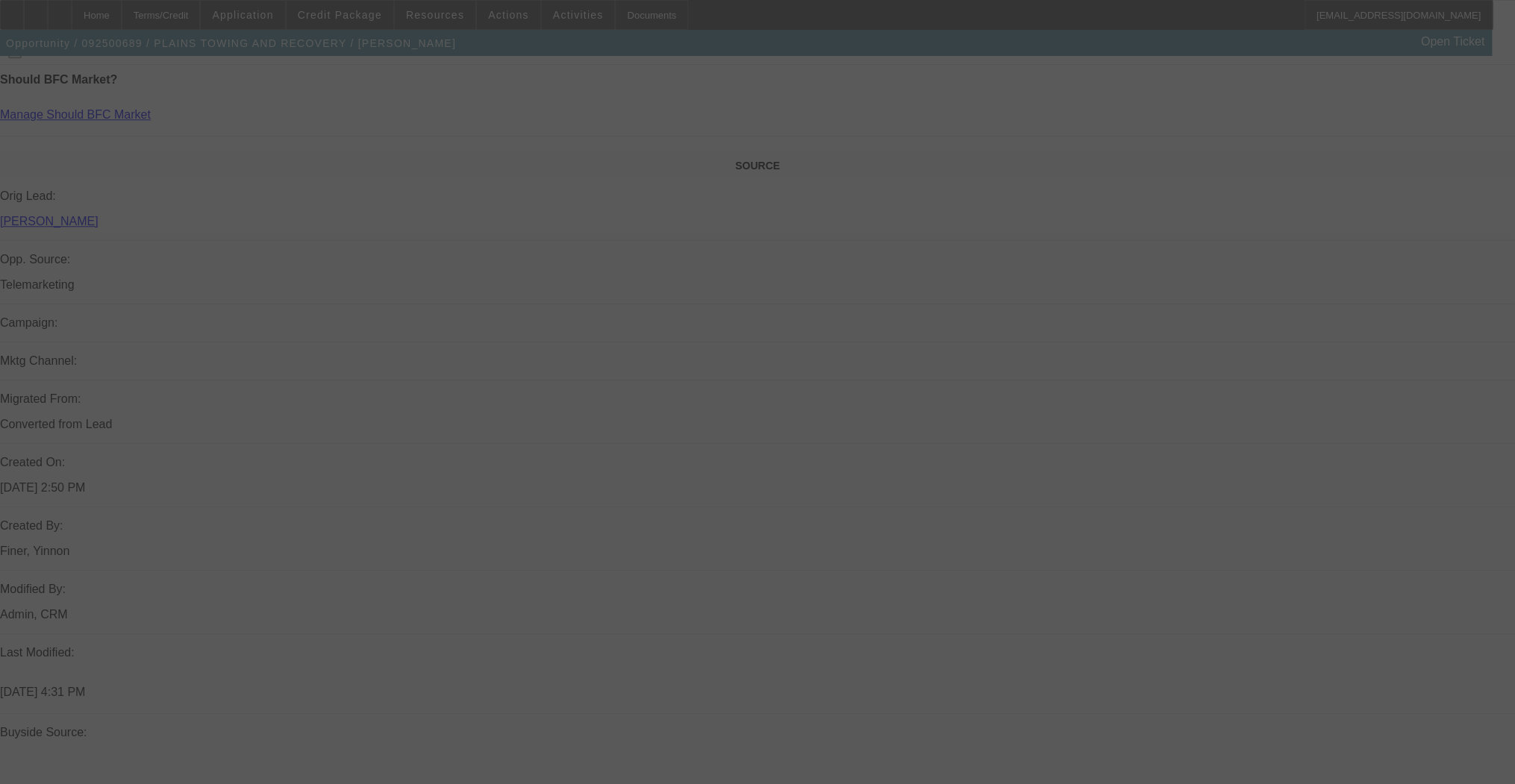
scroll to position [633, 0]
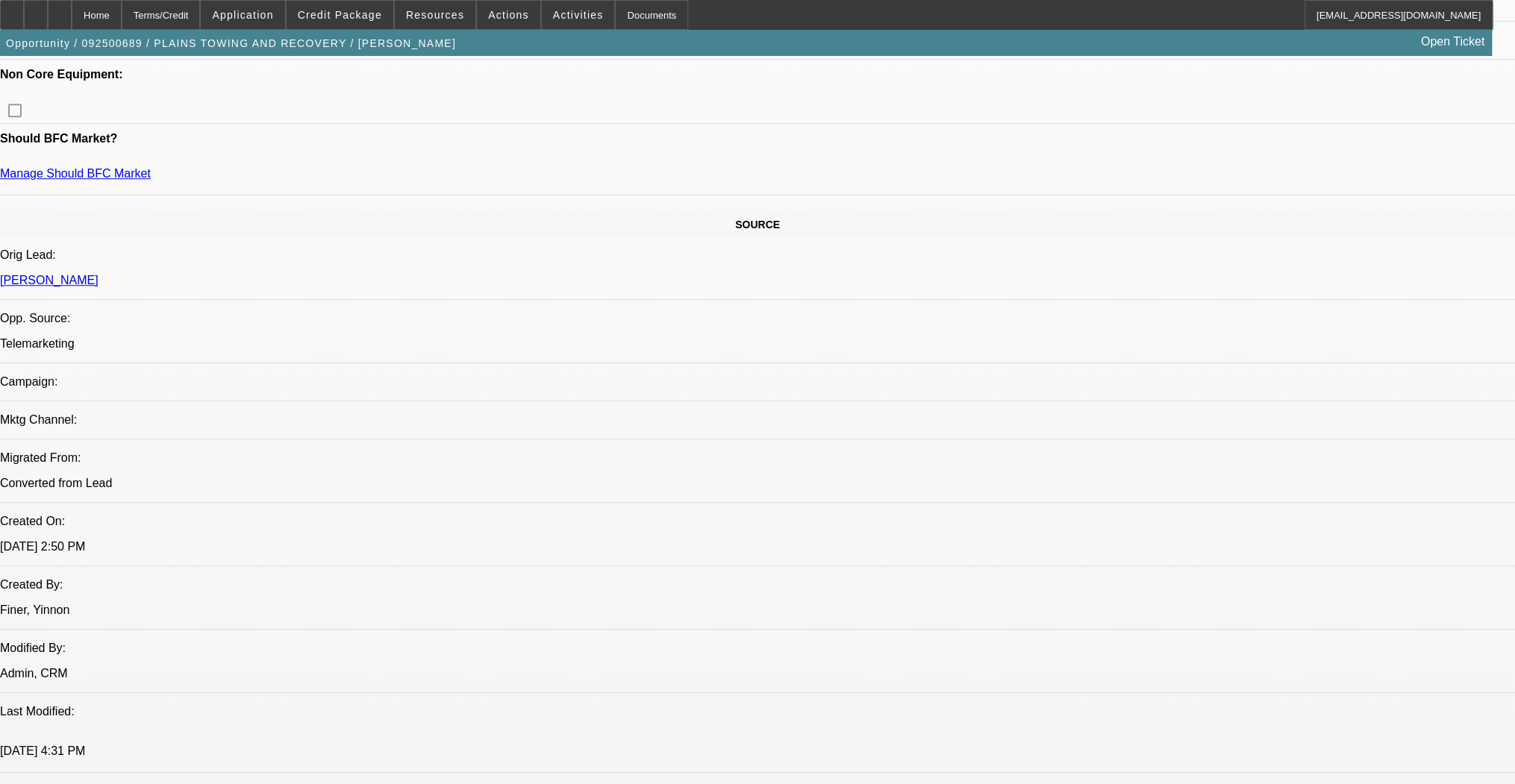
select select "0"
select select "2"
select select "0.1"
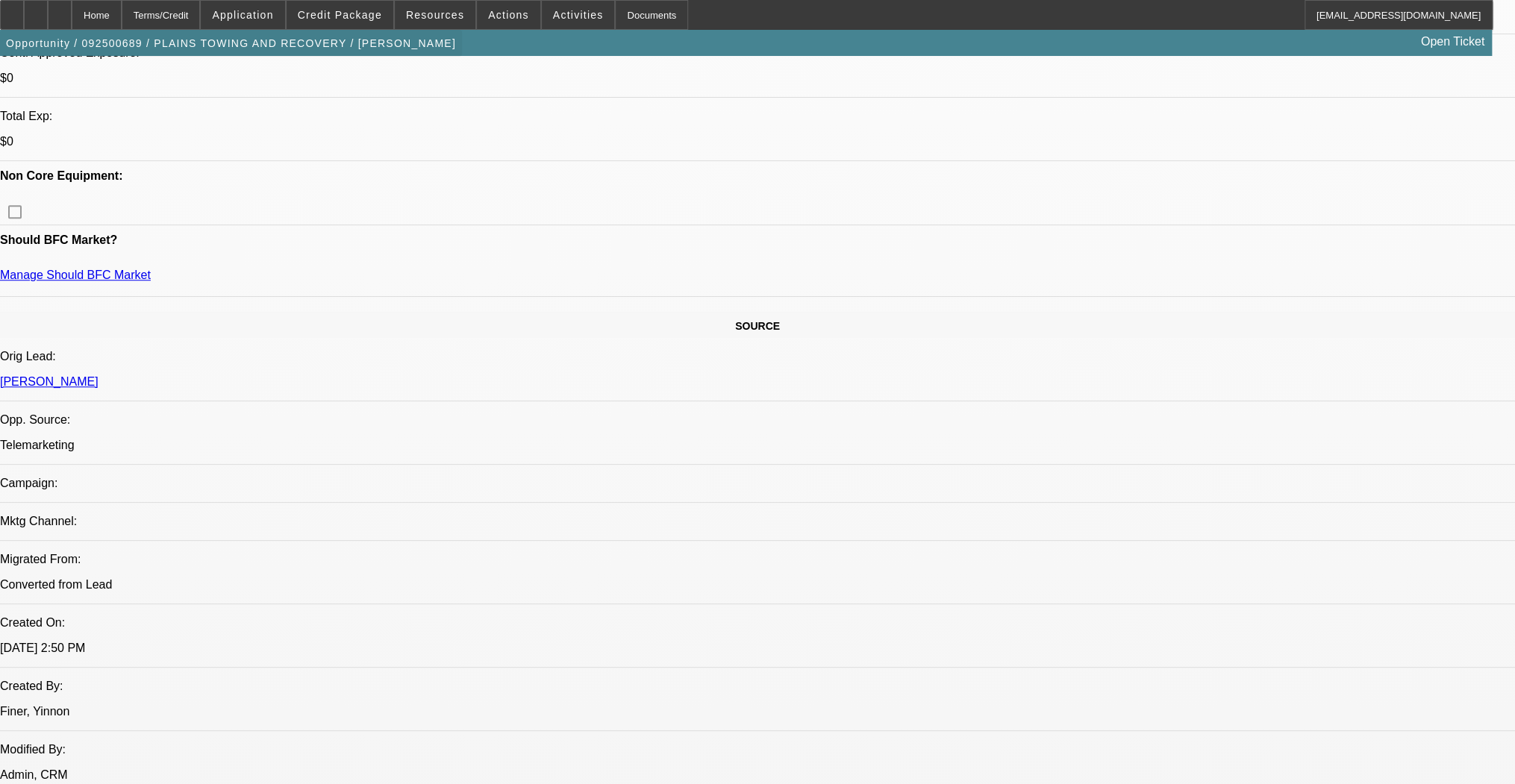
select select "1"
select select "2"
select select "4"
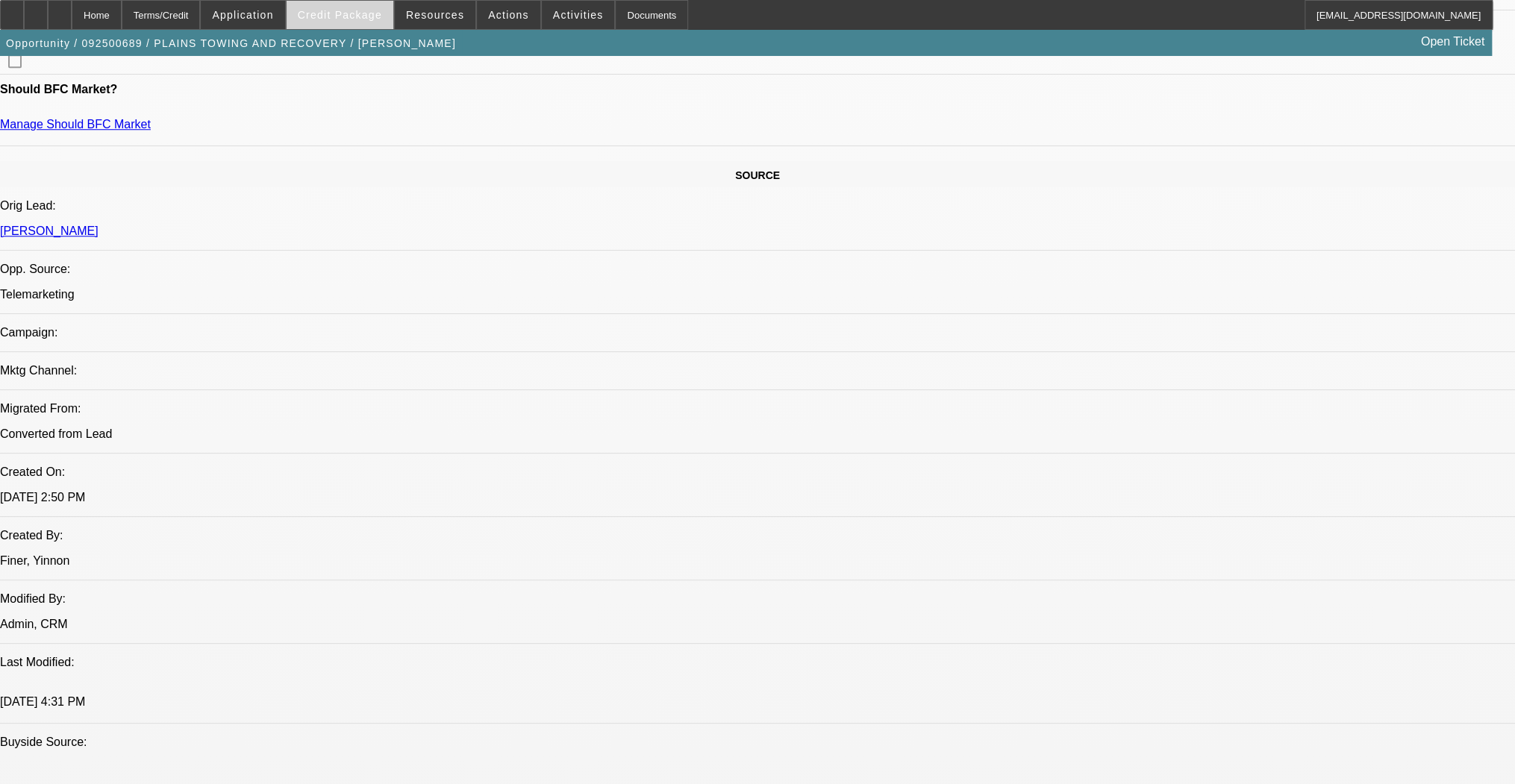
click at [340, 24] on span at bounding box center [340, 15] width 107 height 36
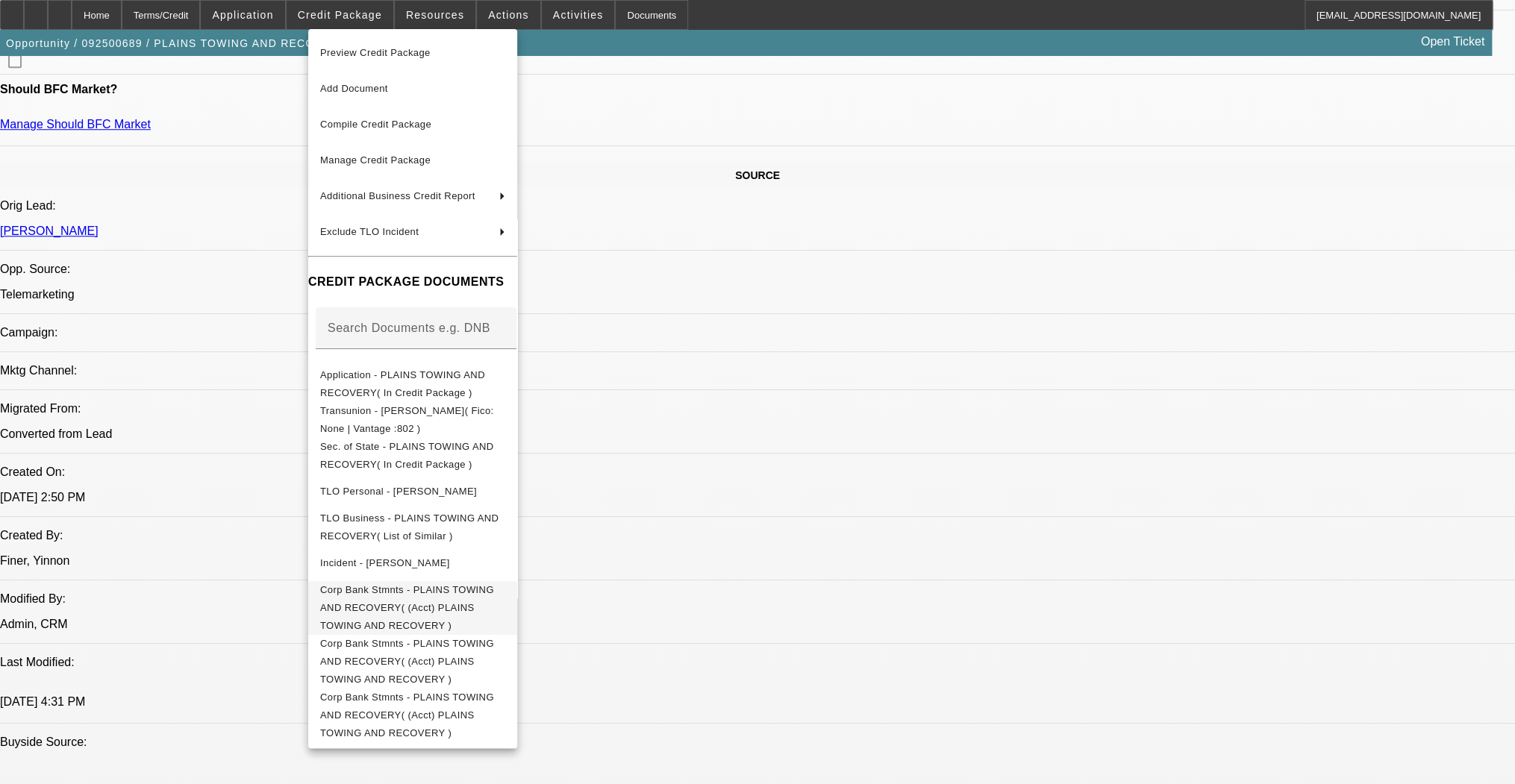
scroll to position [1082, 0]
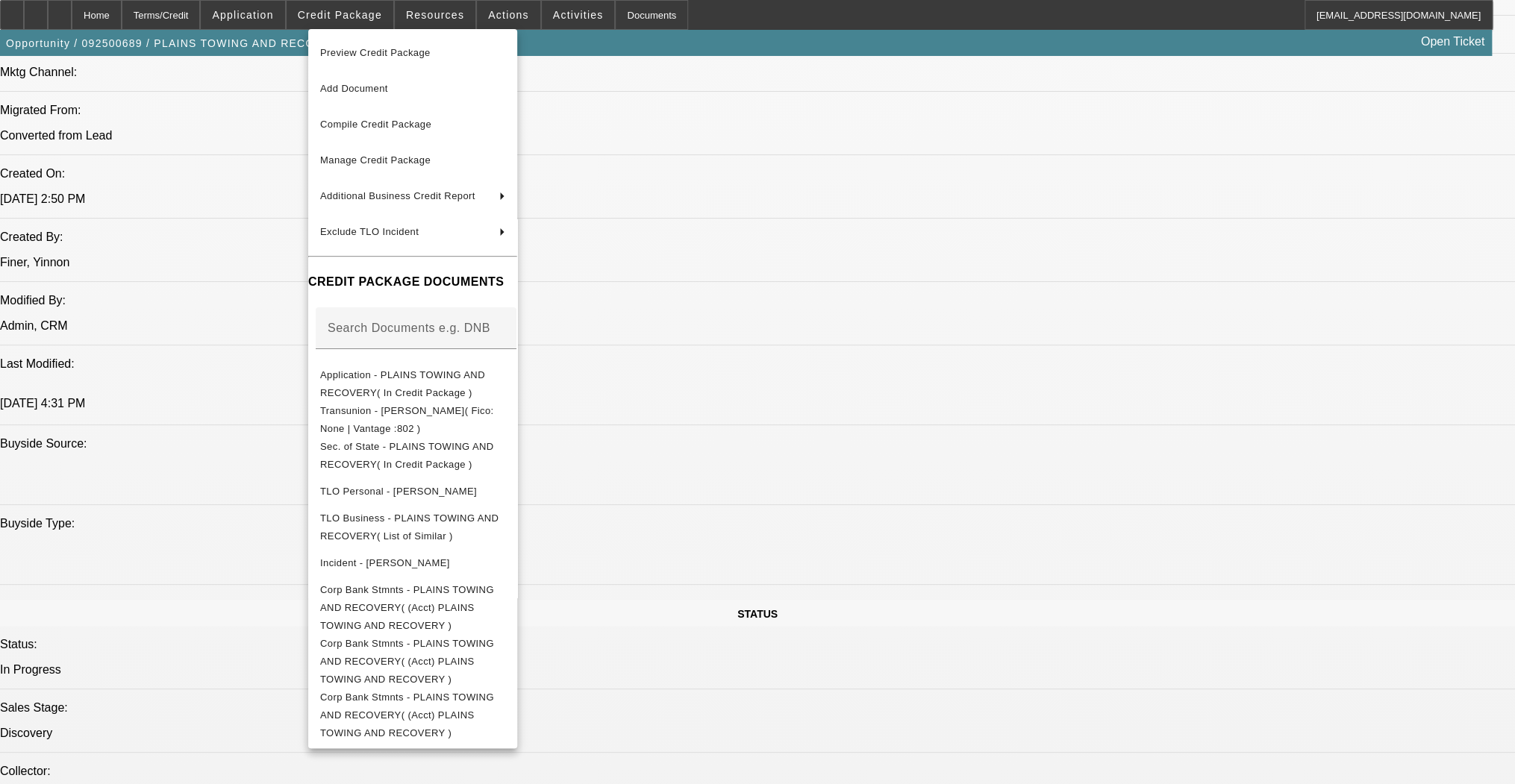
click at [855, 537] on div at bounding box center [757, 392] width 1515 height 784
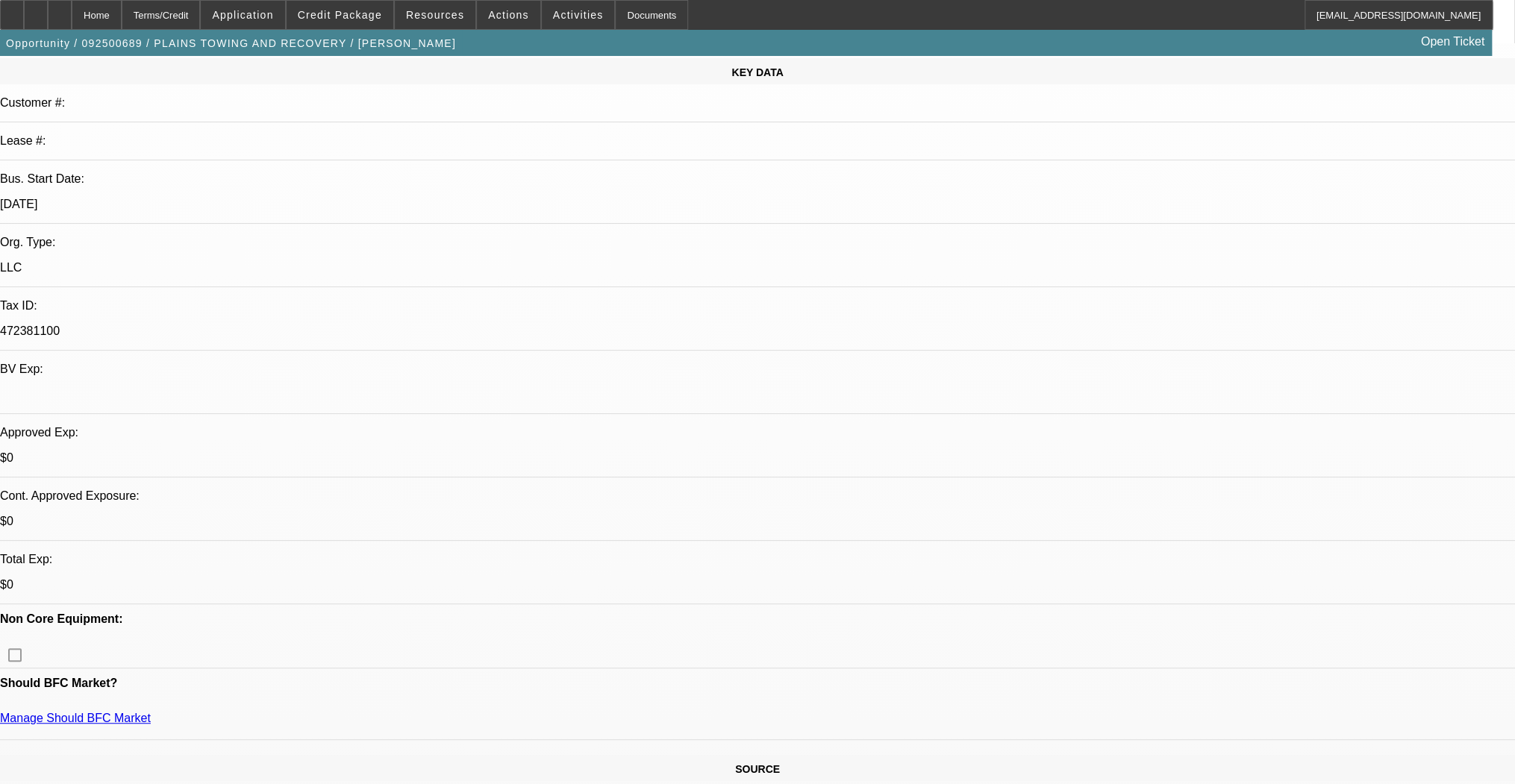
scroll to position [186, 0]
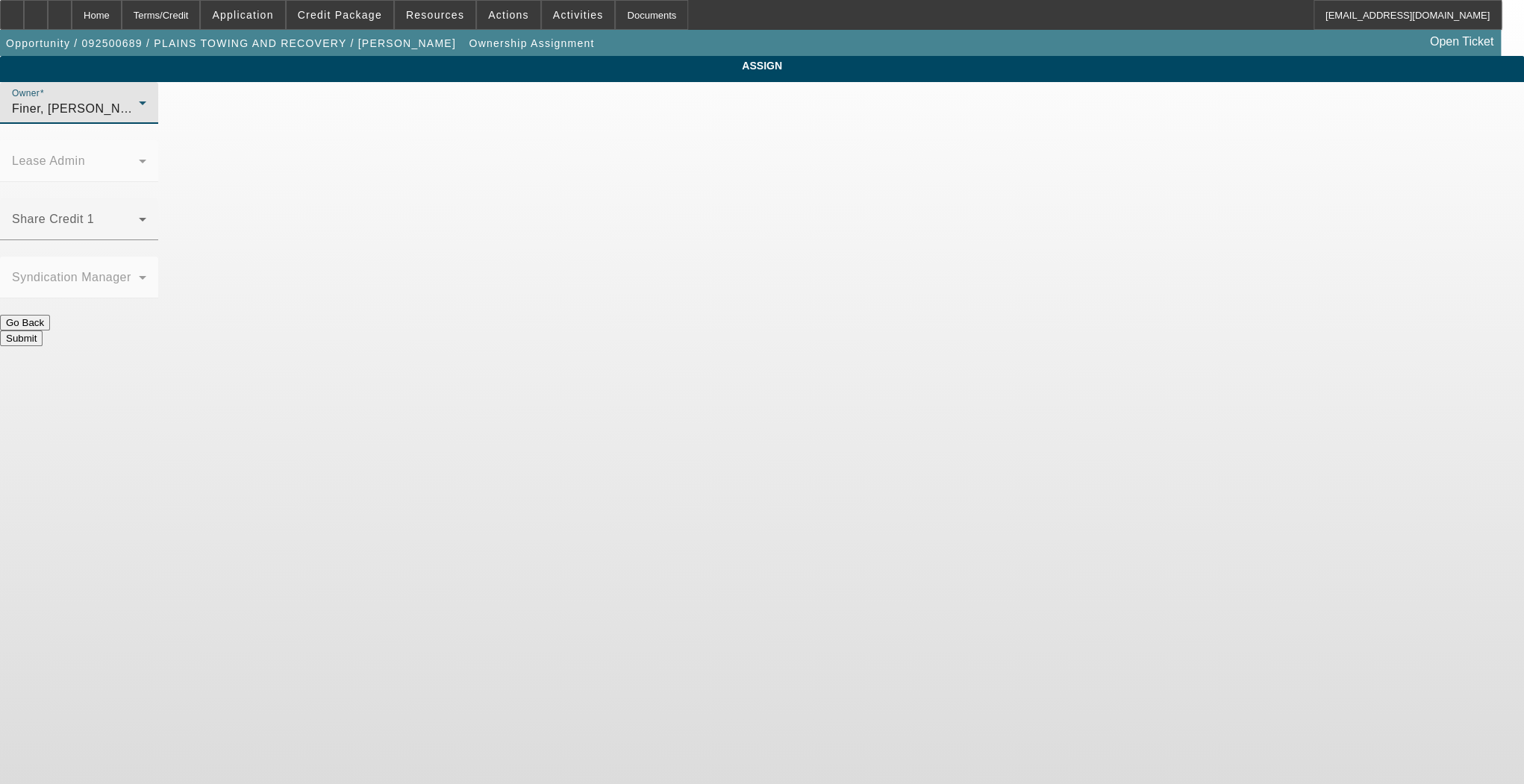
click at [146, 118] on div "Finer, [PERSON_NAME] (Lvl 1)" at bounding box center [80, 109] width 135 height 18
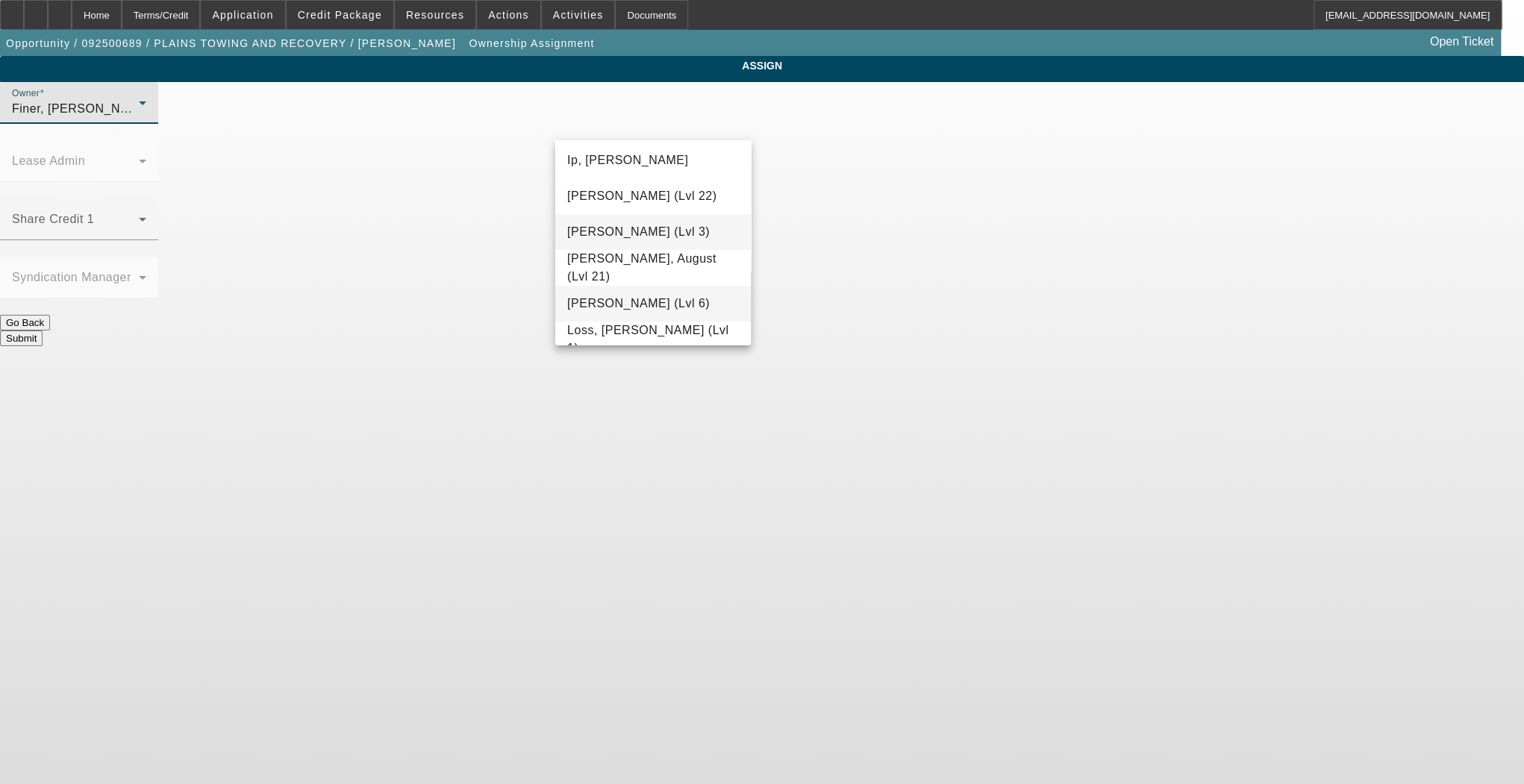
scroll to position [1029, 0]
drag, startPoint x: 631, startPoint y: 273, endPoint x: 641, endPoint y: 227, distance: 47.1
click at [631, 274] on span "[PERSON_NAME] (Lvl 6)" at bounding box center [639, 281] width 143 height 18
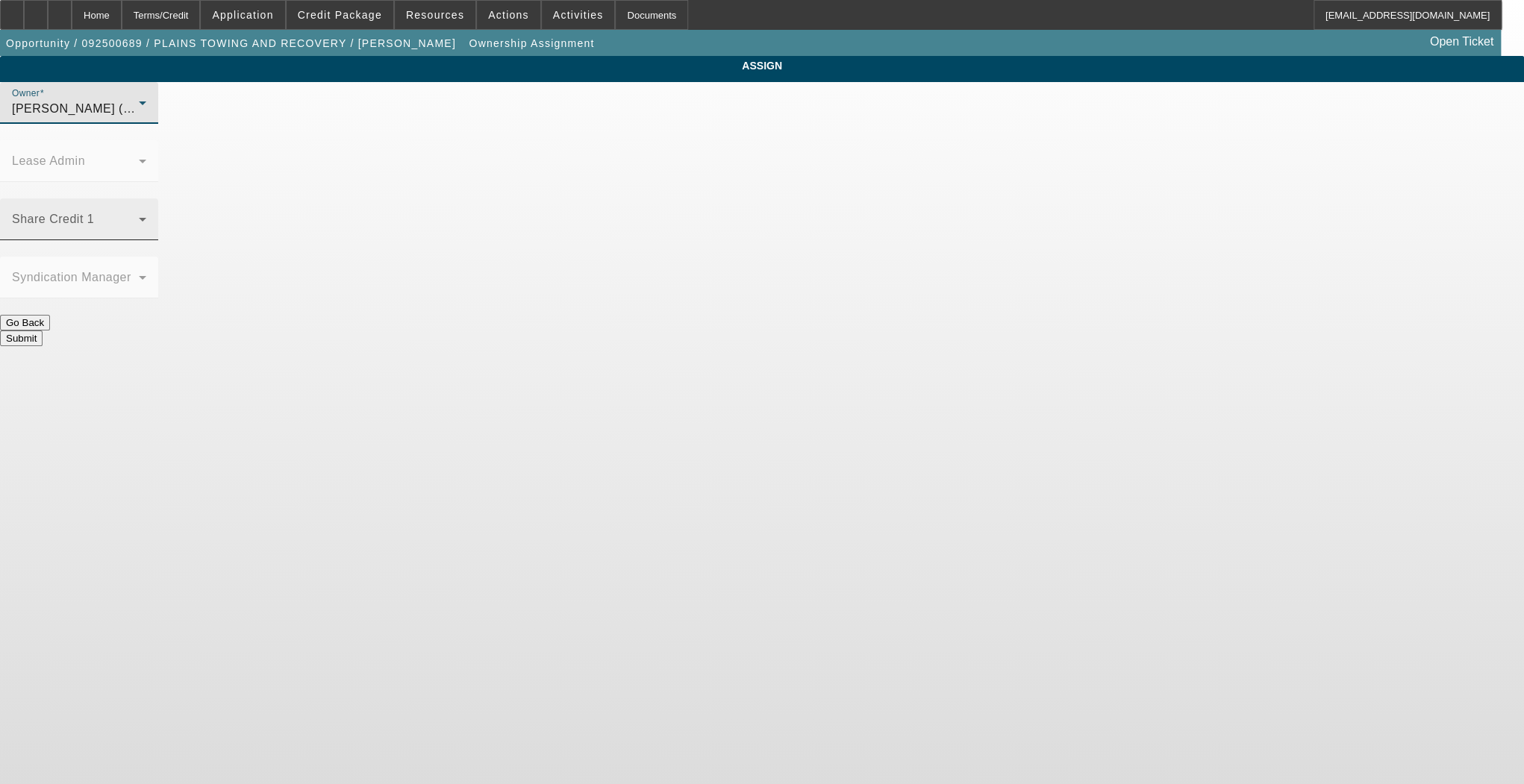
click at [139, 217] on span at bounding box center [76, 226] width 126 height 18
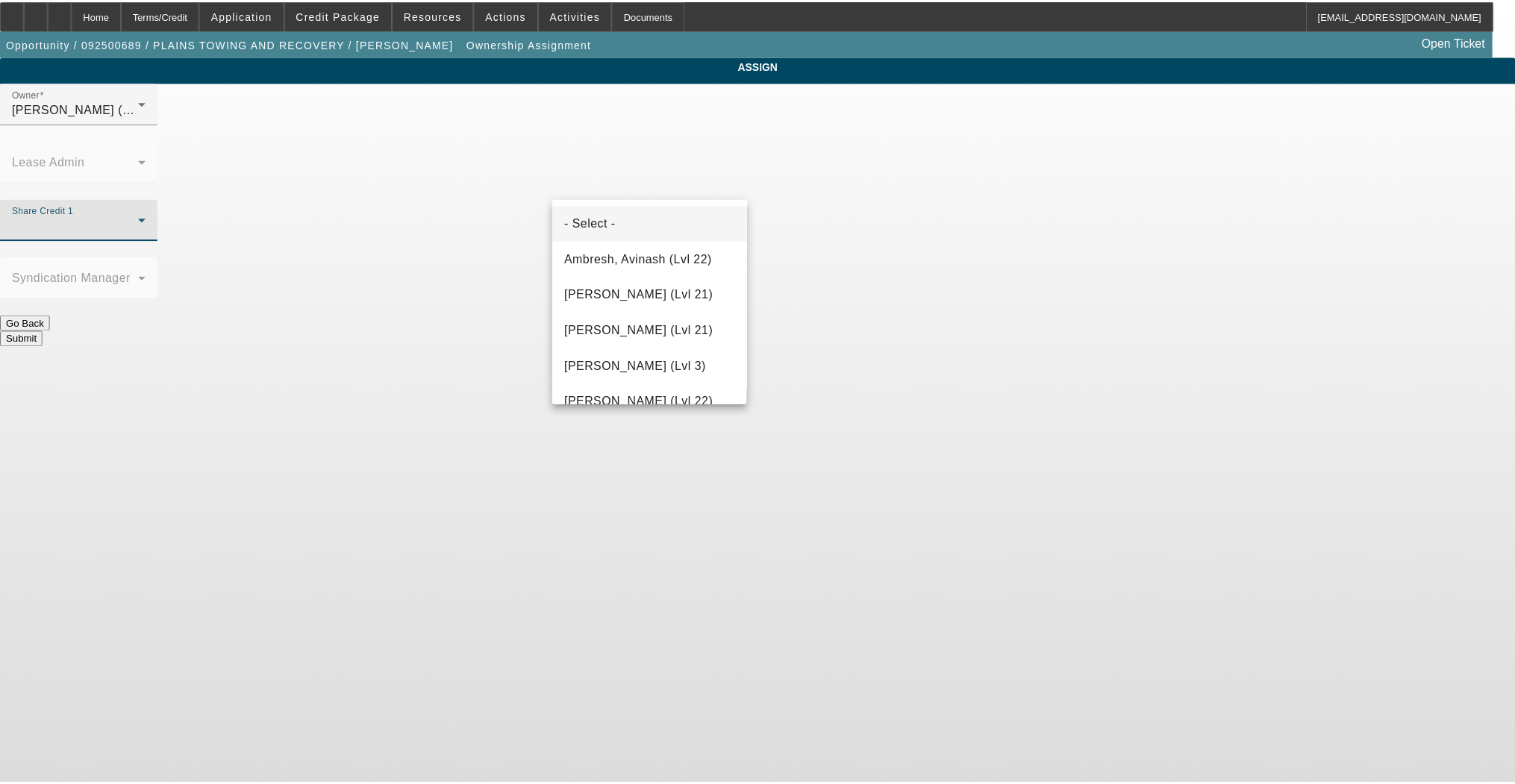
scroll to position [301, 0]
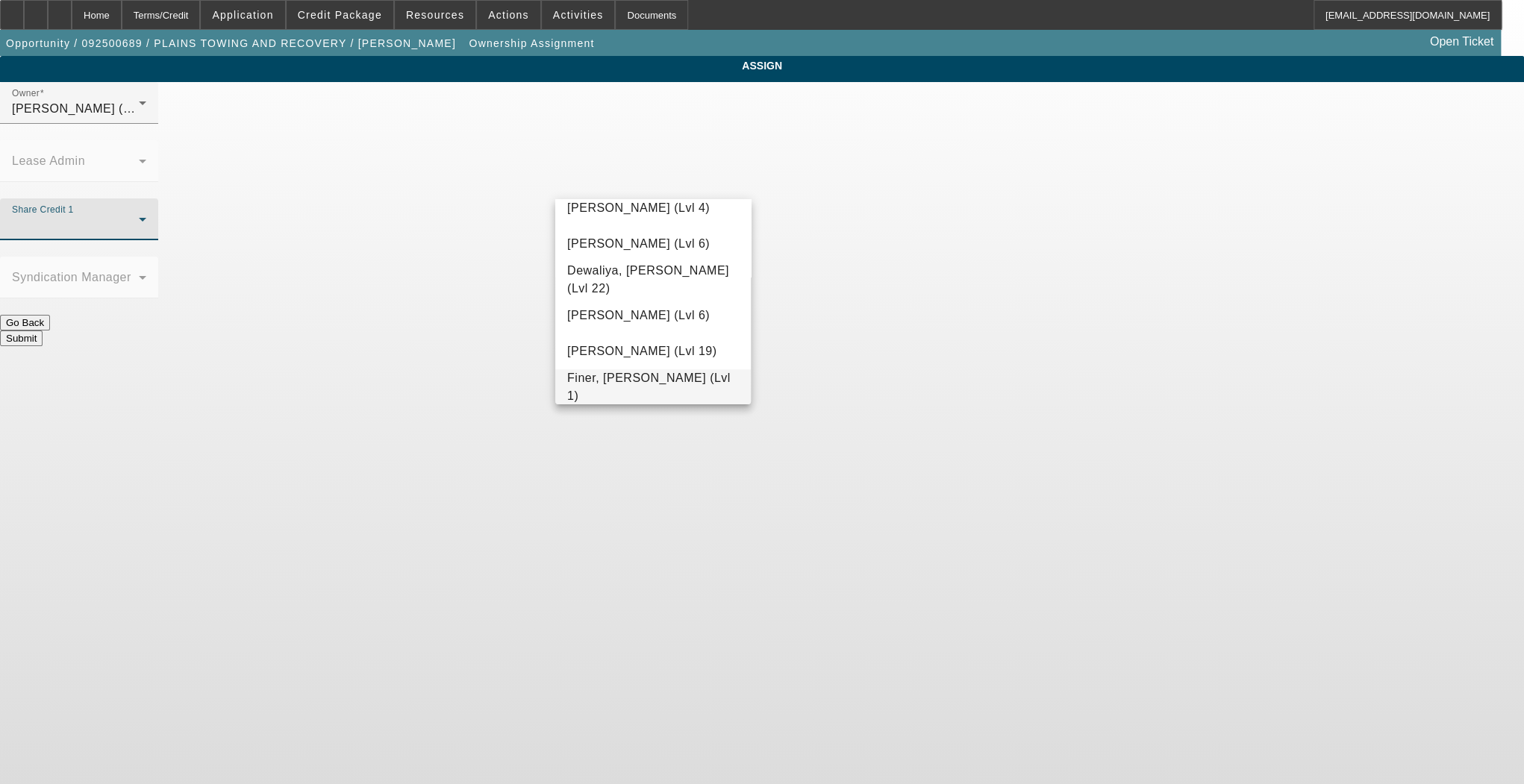
click at [621, 383] on span "Finer, [PERSON_NAME] (Lvl 1)" at bounding box center [653, 387] width 172 height 36
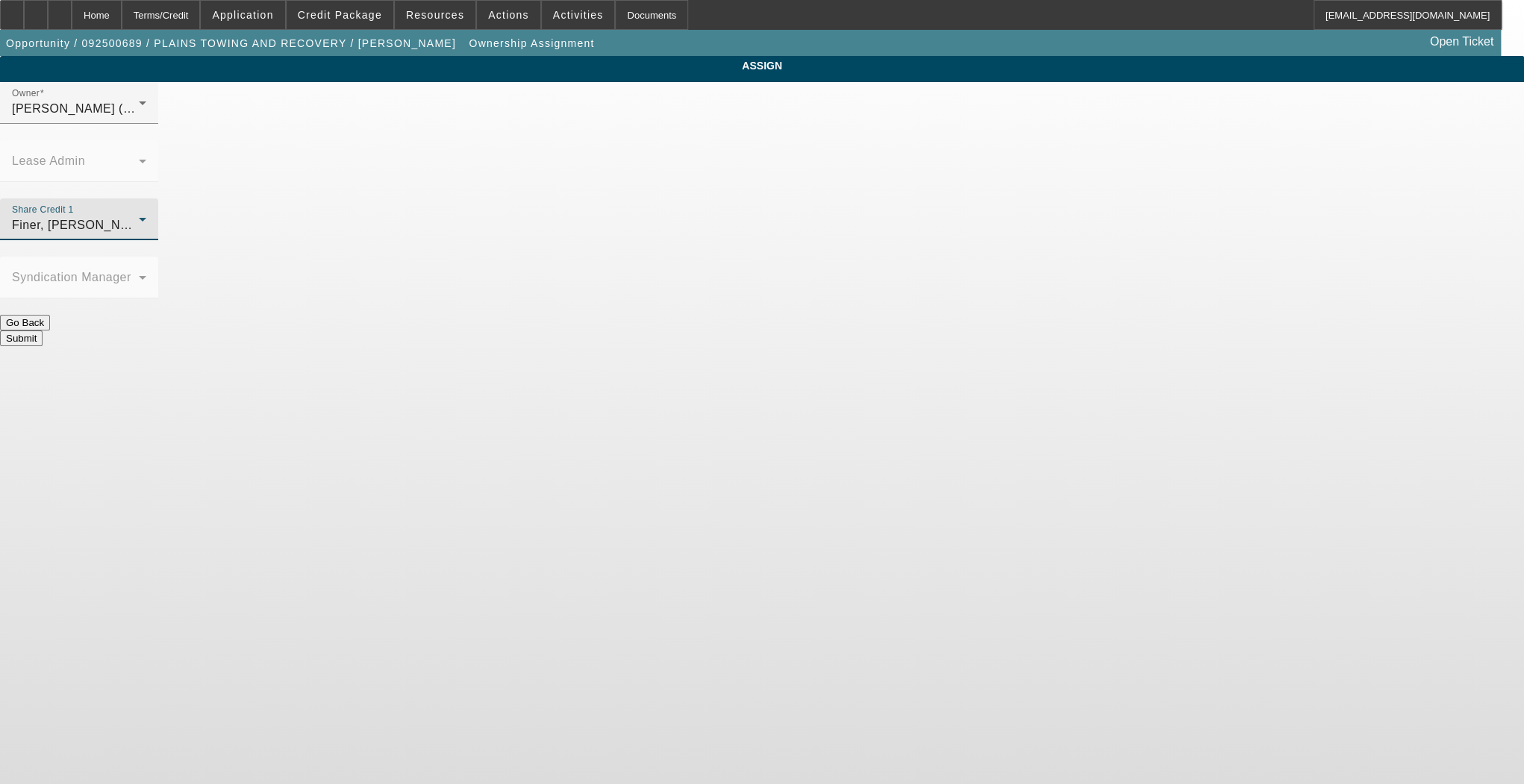
click at [43, 331] on button "Submit" at bounding box center [21, 338] width 43 height 16
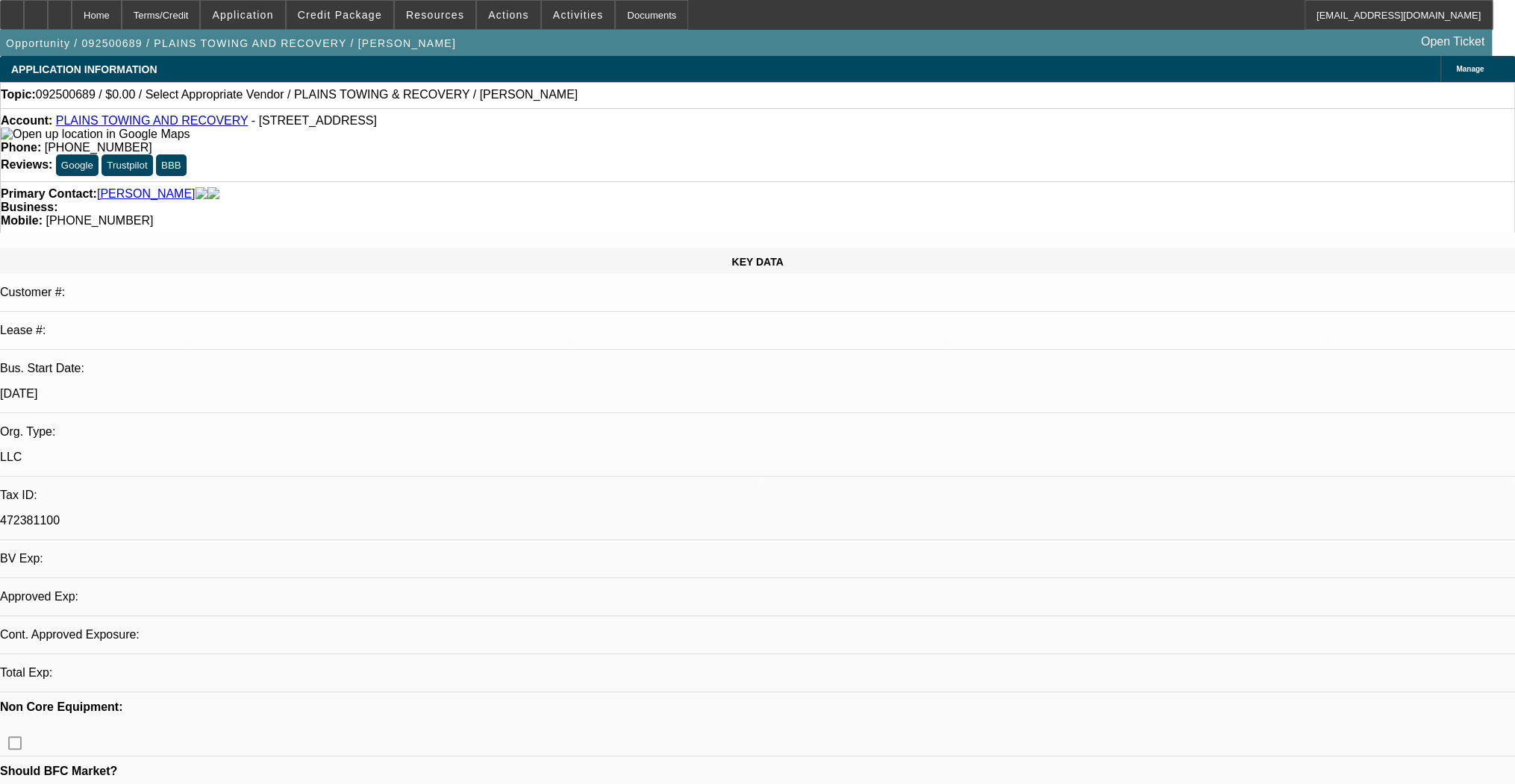
select select "0"
select select "2"
select select "0.1"
select select "4"
